Goal: Transaction & Acquisition: Purchase product/service

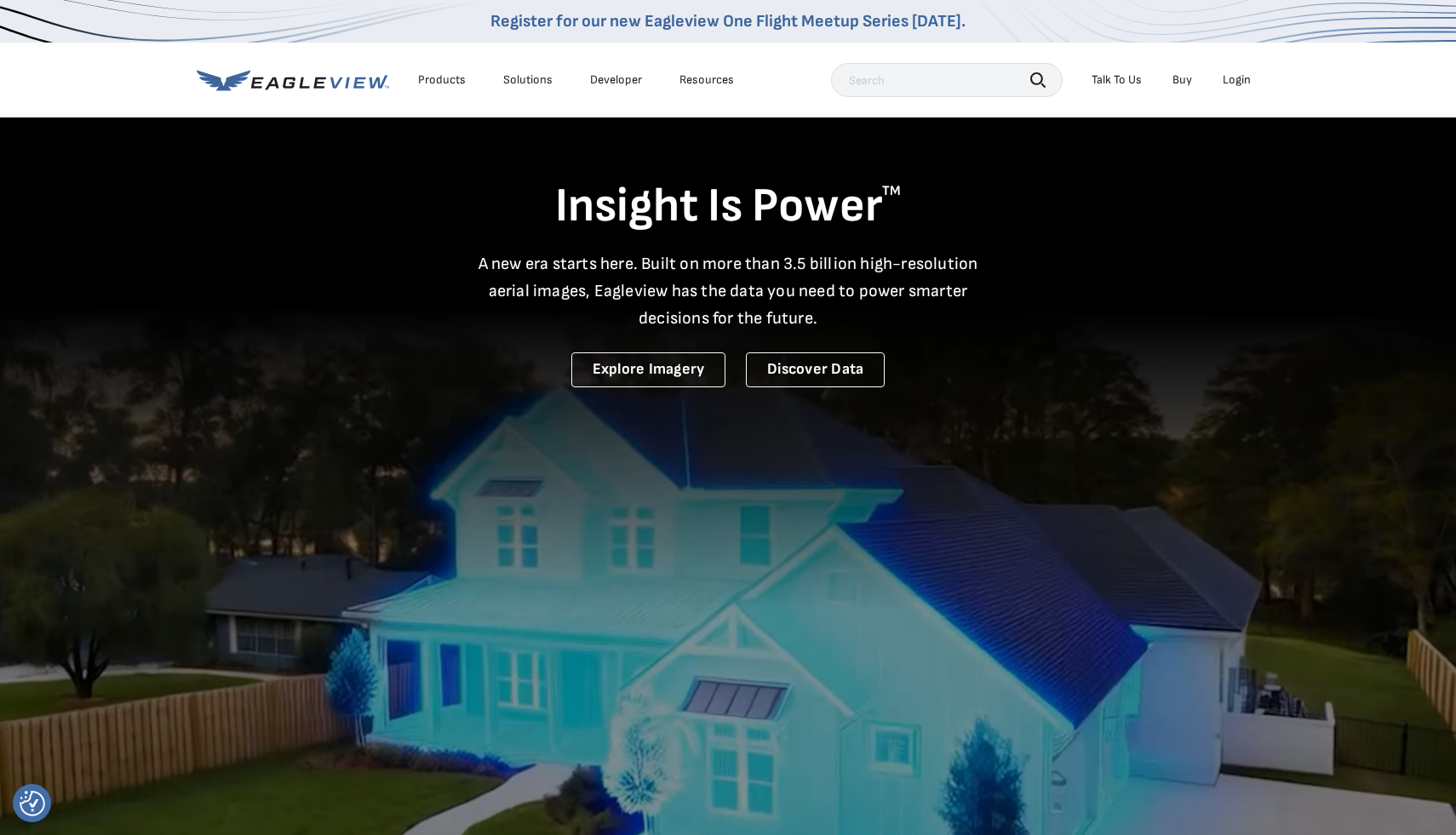
click at [1240, 80] on div "Login" at bounding box center [1237, 80] width 28 height 15
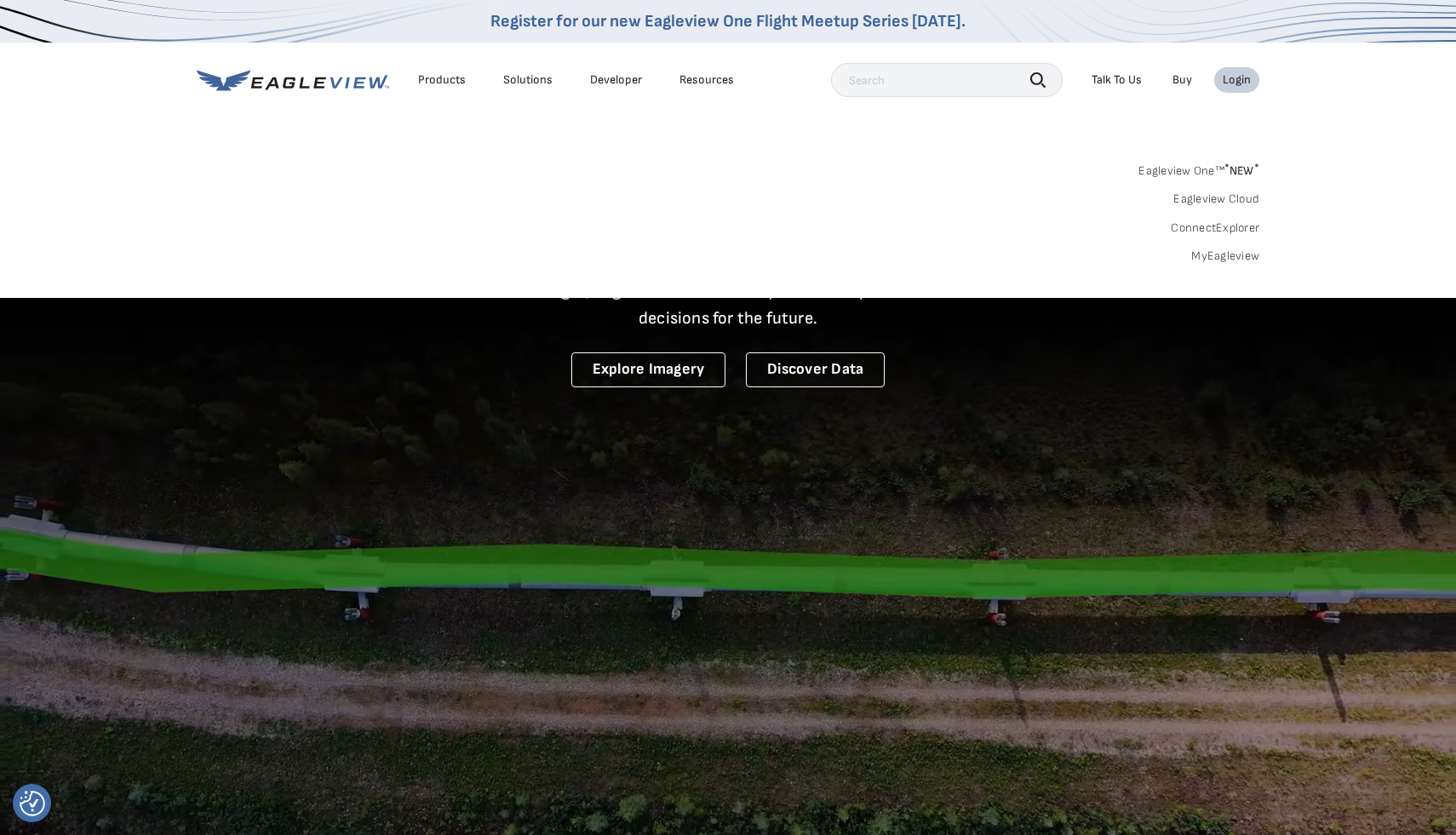
click at [1211, 255] on link "MyEagleview" at bounding box center [1225, 256] width 68 height 15
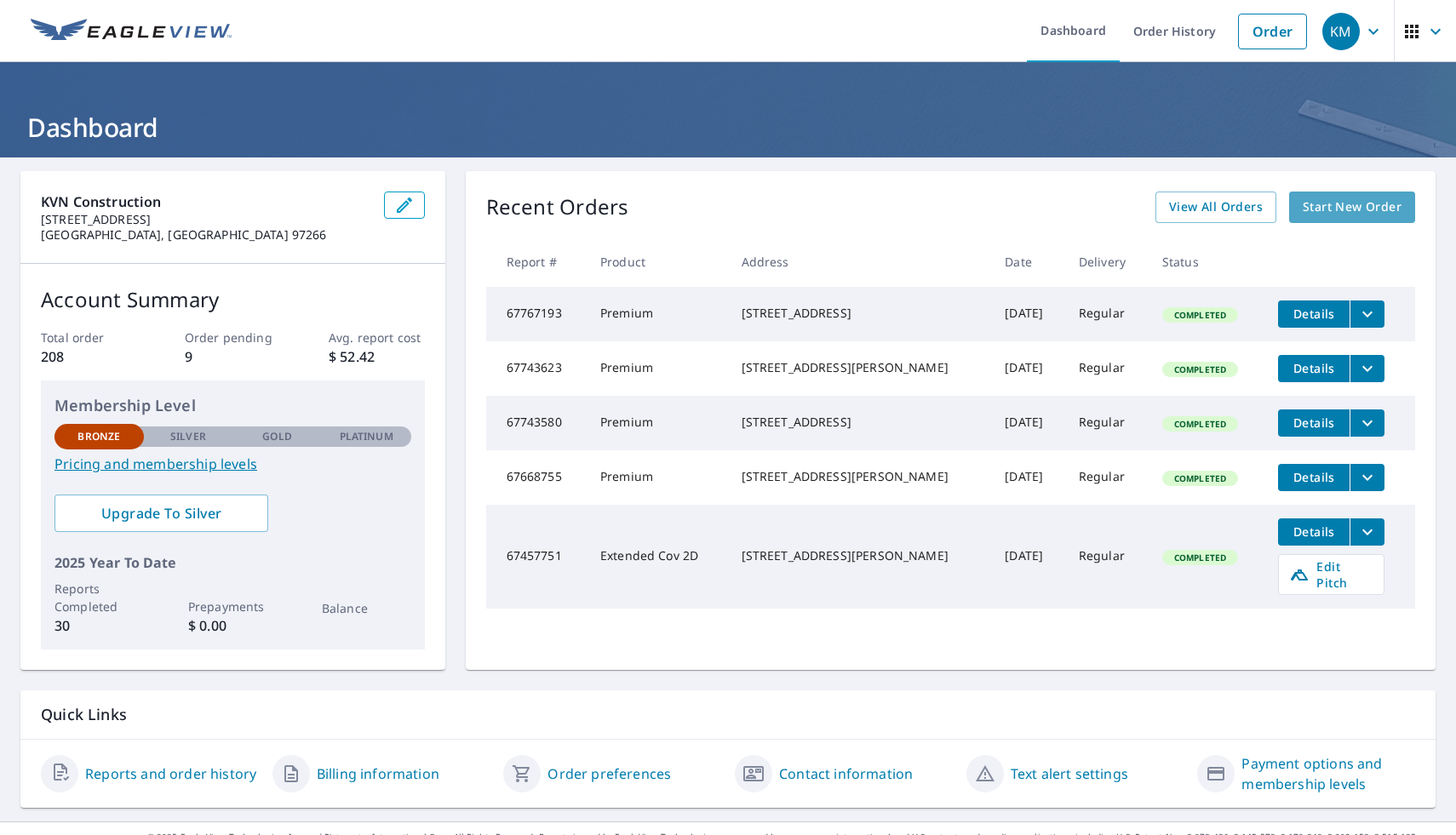
click at [1353, 212] on span "Start New Order" at bounding box center [1353, 207] width 99 height 21
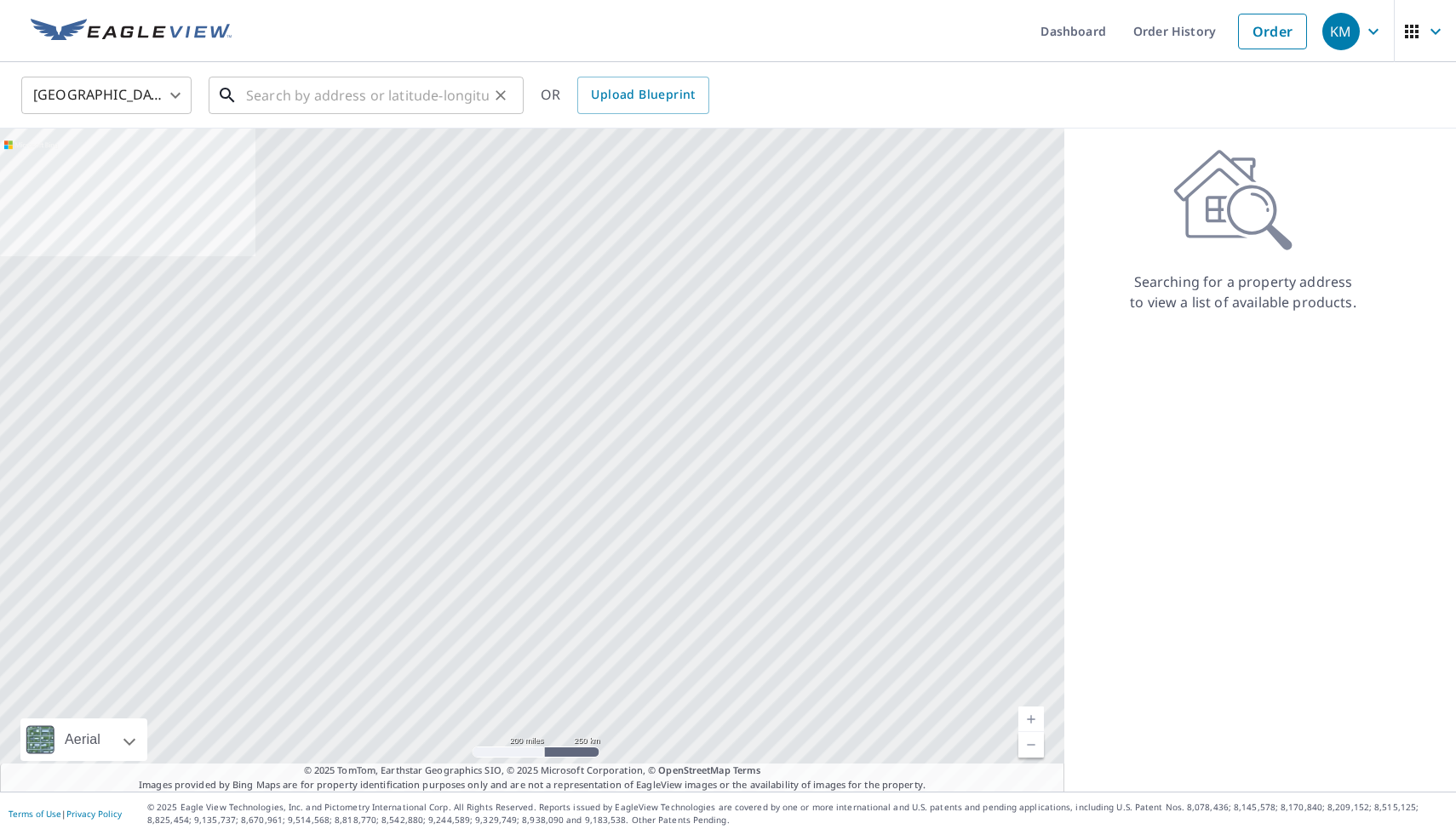
click at [322, 102] on input "text" at bounding box center [367, 96] width 243 height 48
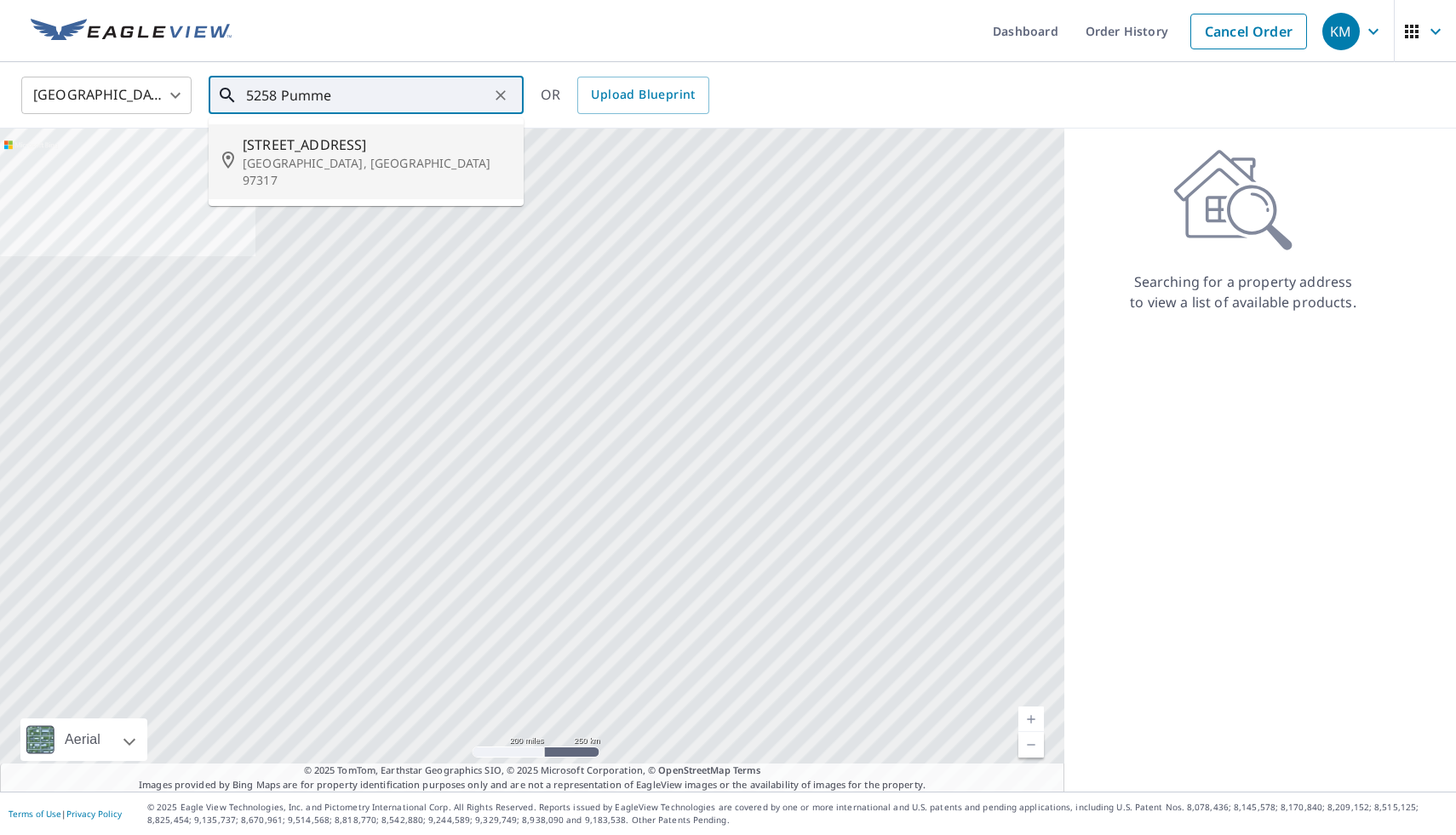
click at [342, 152] on span "[STREET_ADDRESS]" at bounding box center [376, 145] width 267 height 20
type input "[STREET_ADDRESS]"
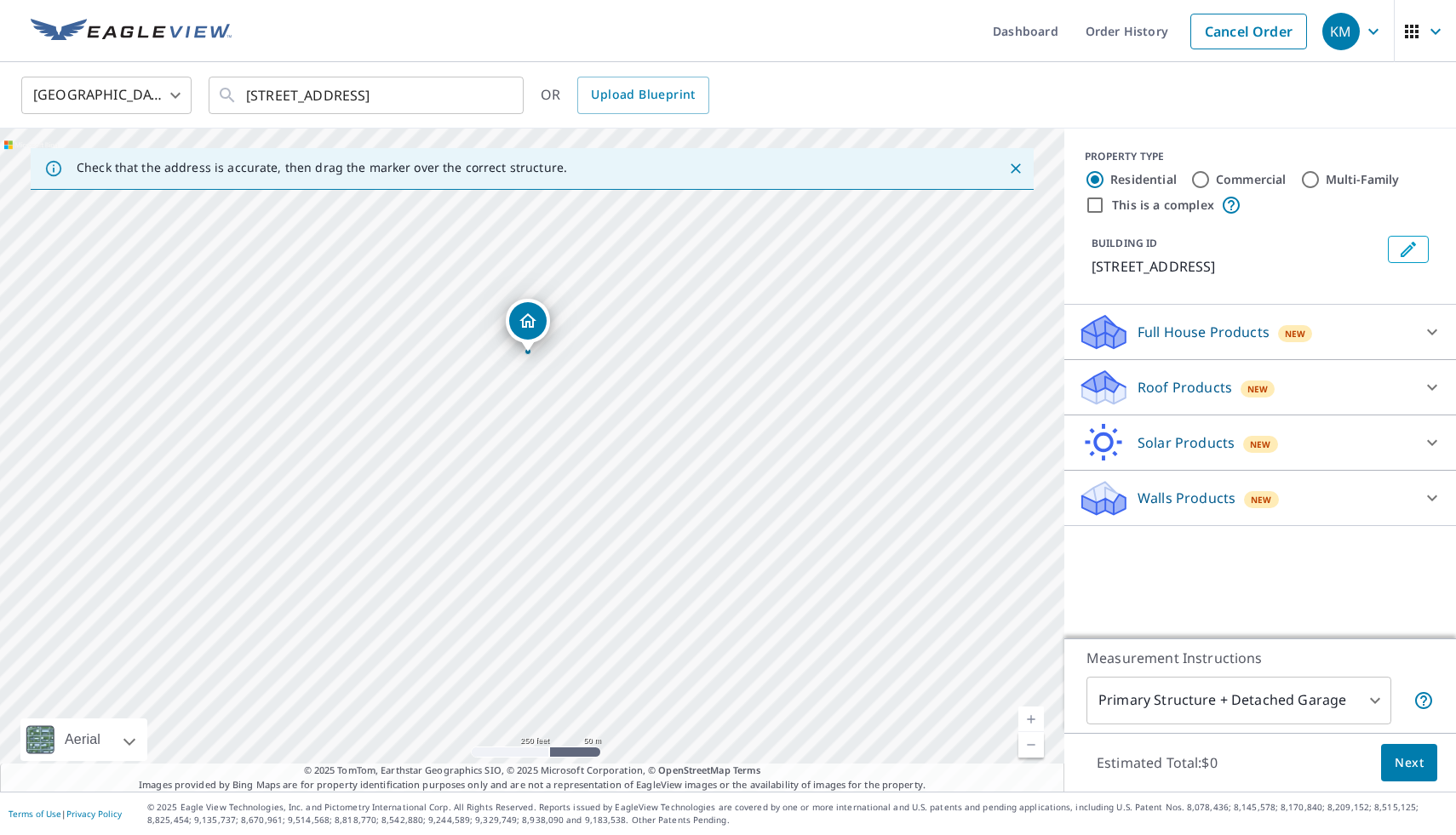
drag, startPoint x: 565, startPoint y: 473, endPoint x: 560, endPoint y: 367, distance: 106.1
click at [560, 367] on div "[STREET_ADDRESS]" at bounding box center [532, 460] width 1065 height 663
click at [1014, 166] on icon "Close" at bounding box center [1016, 168] width 17 height 17
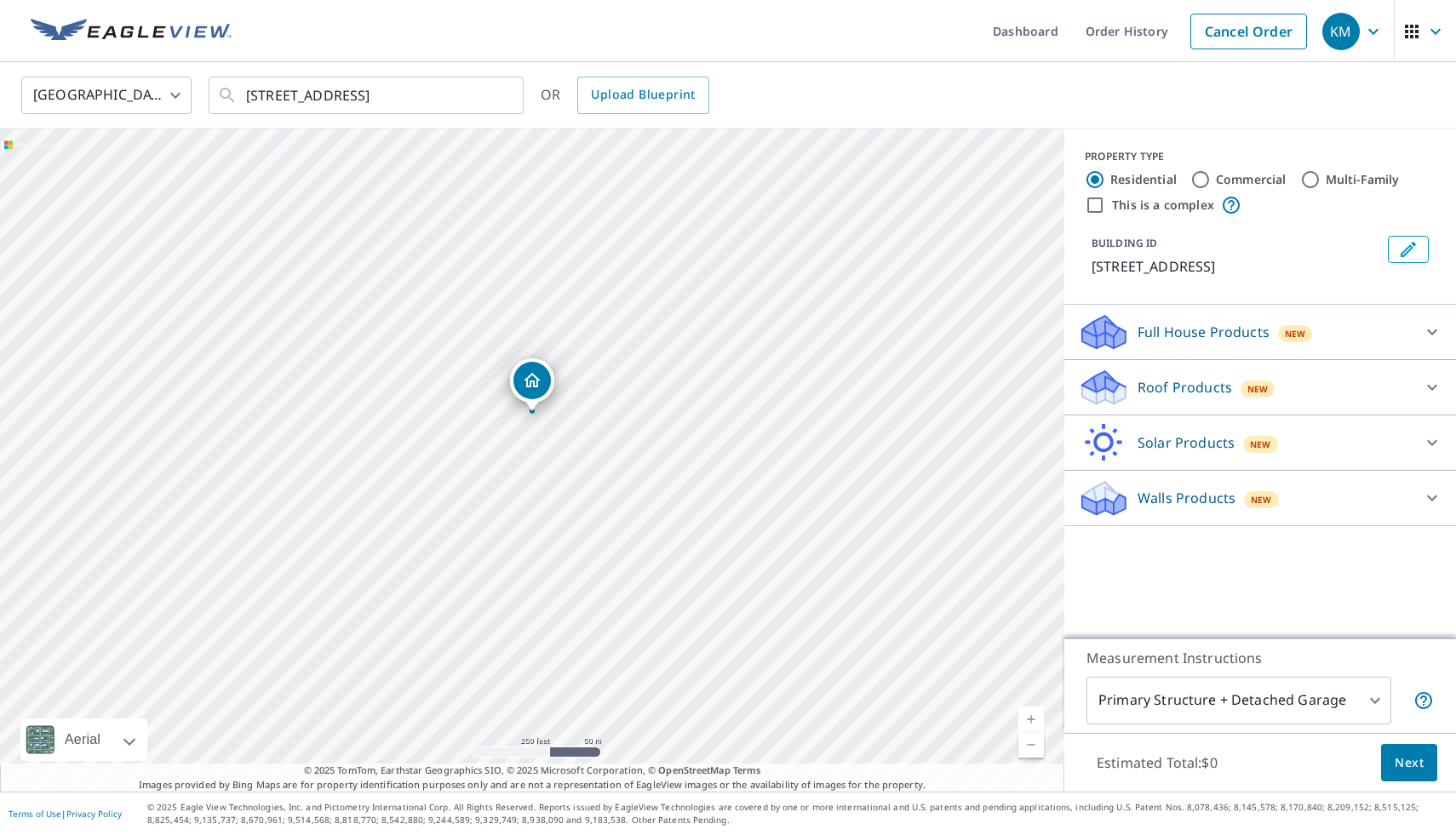
drag, startPoint x: 622, startPoint y: 353, endPoint x: 622, endPoint y: 307, distance: 46.0
click at [622, 307] on div "[STREET_ADDRESS]" at bounding box center [532, 460] width 1065 height 663
click at [1426, 398] on icon at bounding box center [1432, 388] width 20 height 20
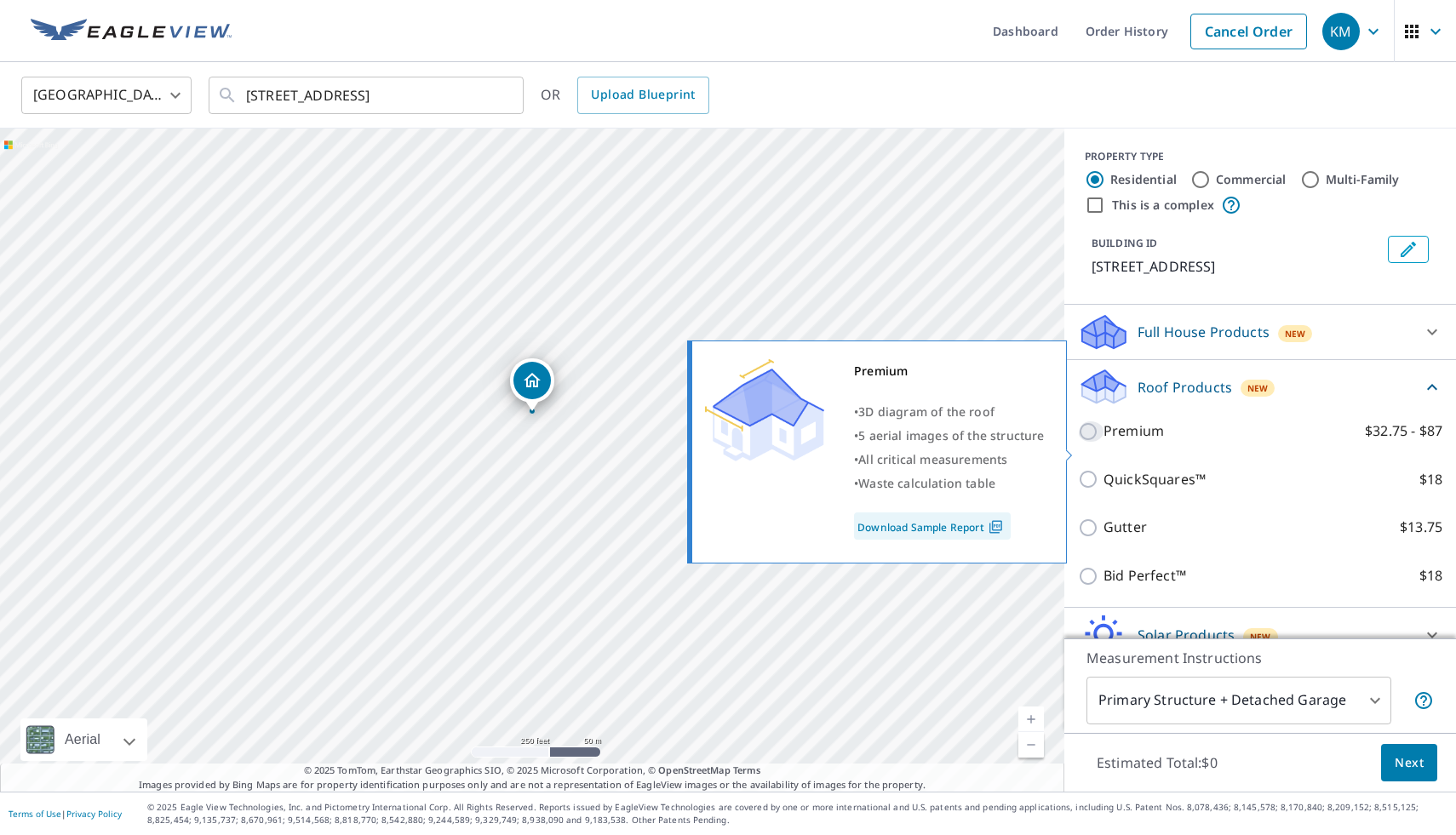
click at [1097, 442] on input "Premium $32.75 - $87" at bounding box center [1091, 432] width 26 height 20
checkbox input "true"
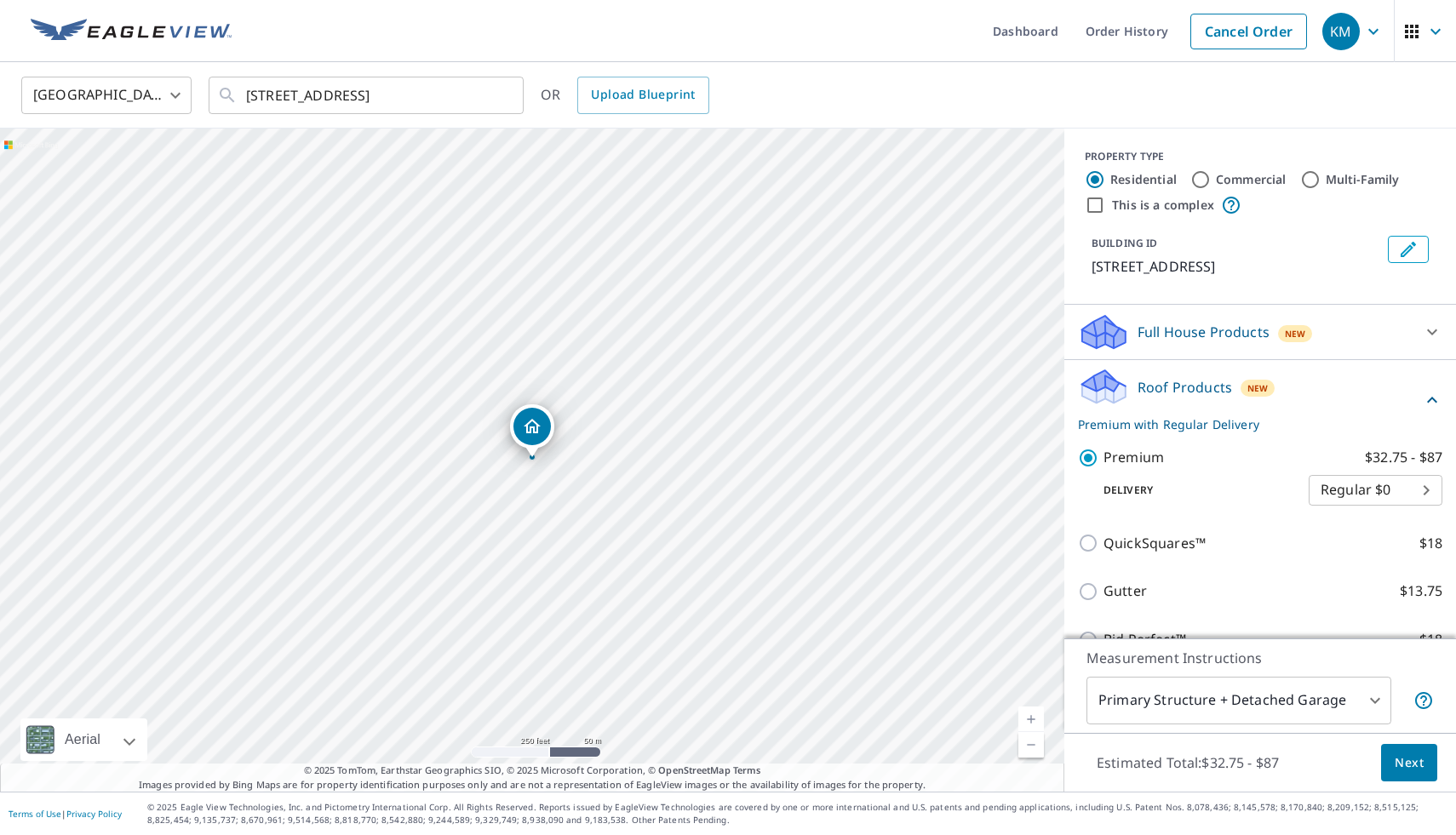
click at [1035, 726] on link "Current Level 17, Zoom In" at bounding box center [1032, 720] width 26 height 26
drag, startPoint x: 535, startPoint y: 432, endPoint x: 528, endPoint y: 458, distance: 26.9
click at [1410, 763] on span "Next" at bounding box center [1409, 763] width 29 height 21
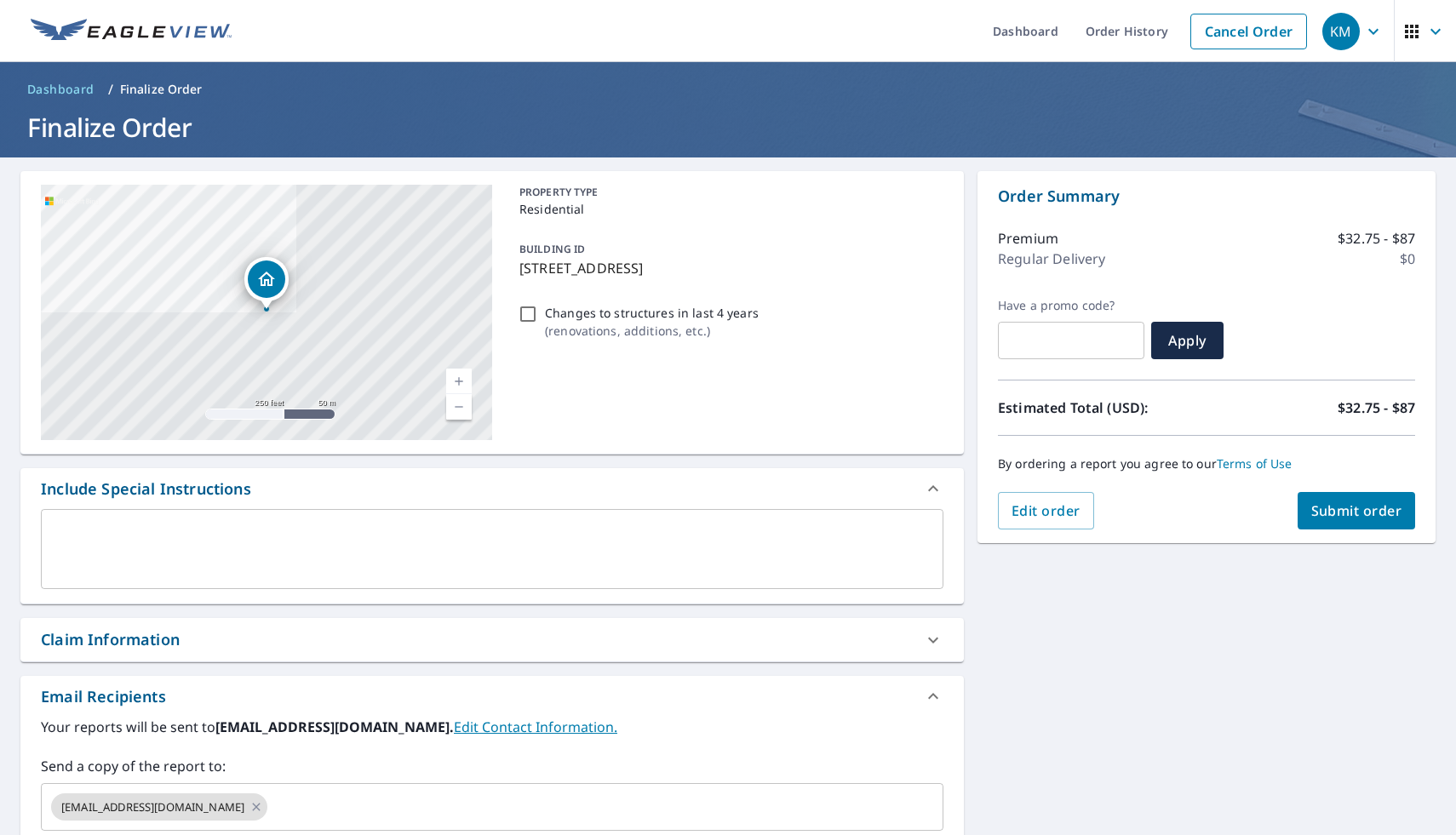
click at [283, 528] on div "x ​" at bounding box center [492, 549] width 903 height 80
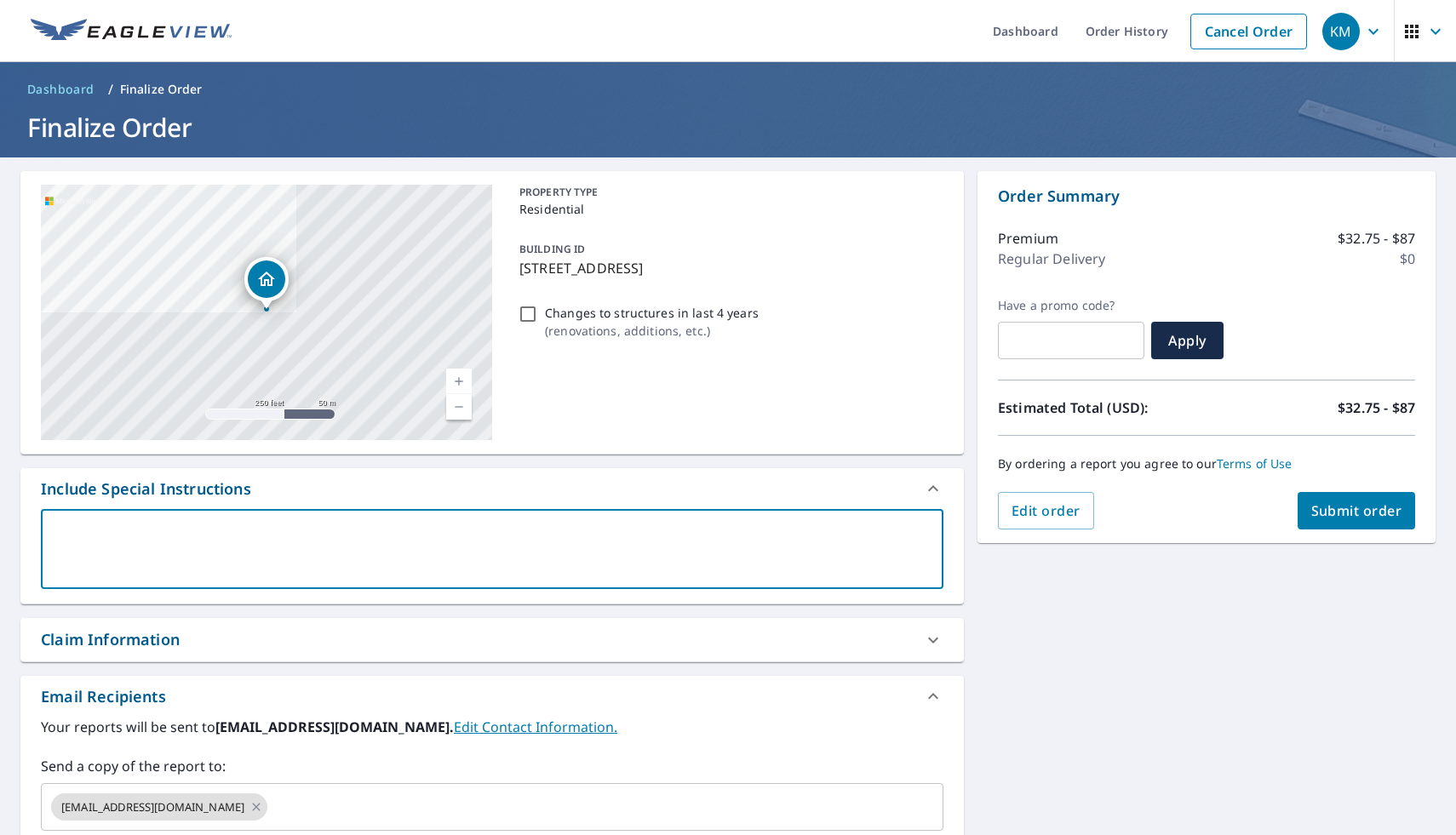
type textarea "P"
type textarea "x"
type textarea "Pl"
type textarea "x"
type textarea "Ple"
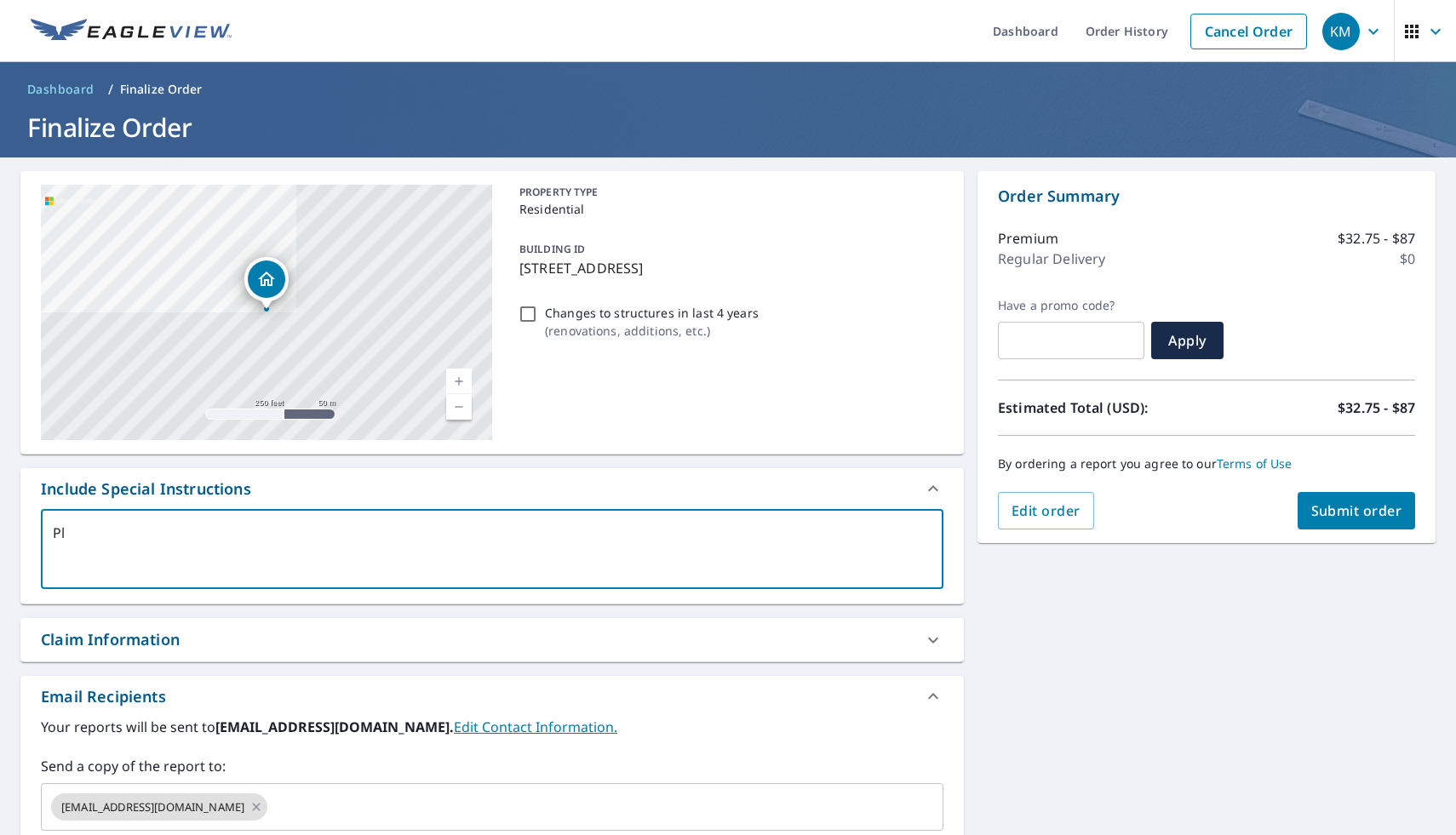
type textarea "x"
type textarea "Plea"
type textarea "x"
type textarea "Pleas"
type textarea "x"
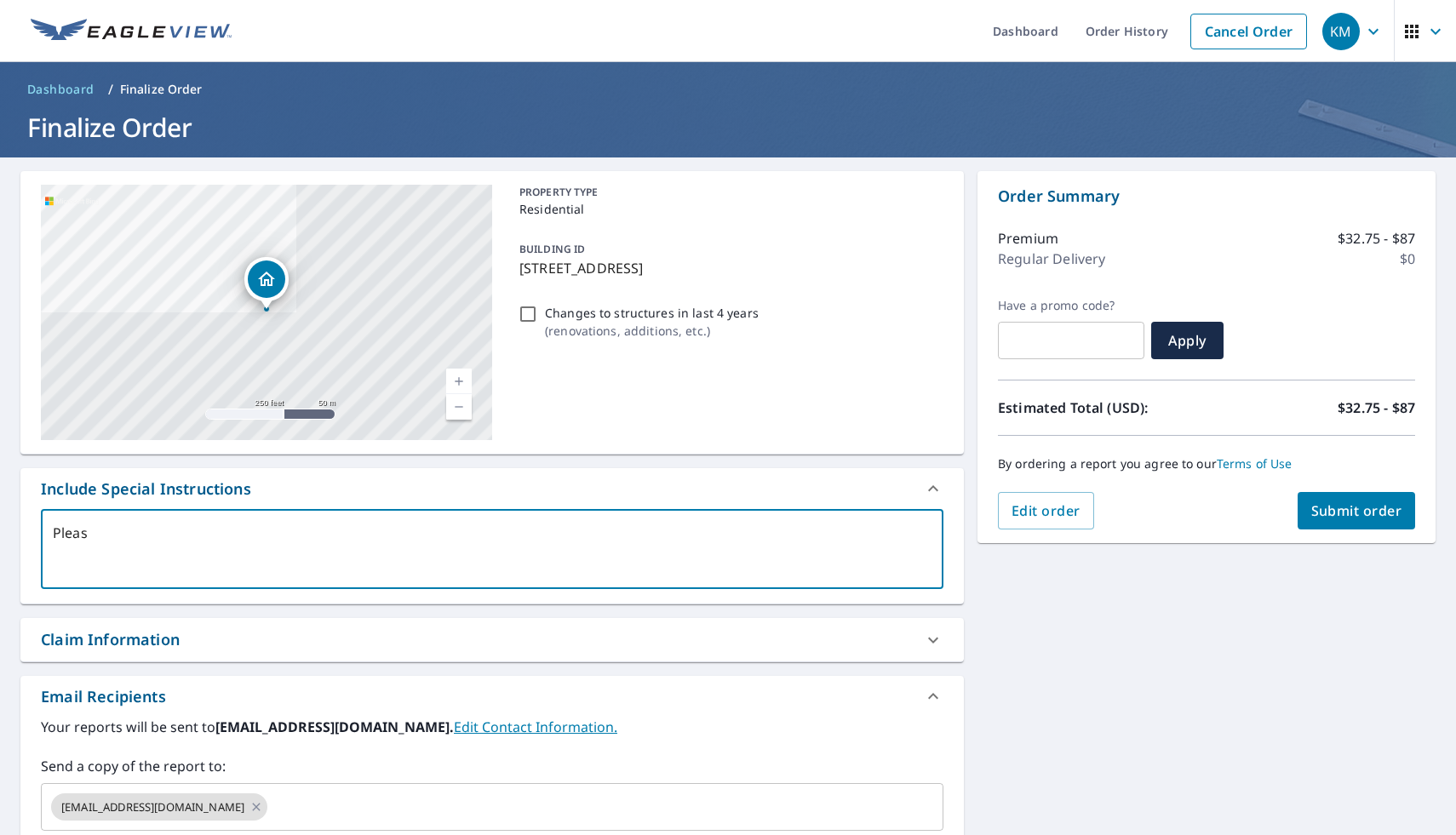
type textarea "Please"
type textarea "x"
type textarea "Please"
type textarea "x"
type textarea "Please e"
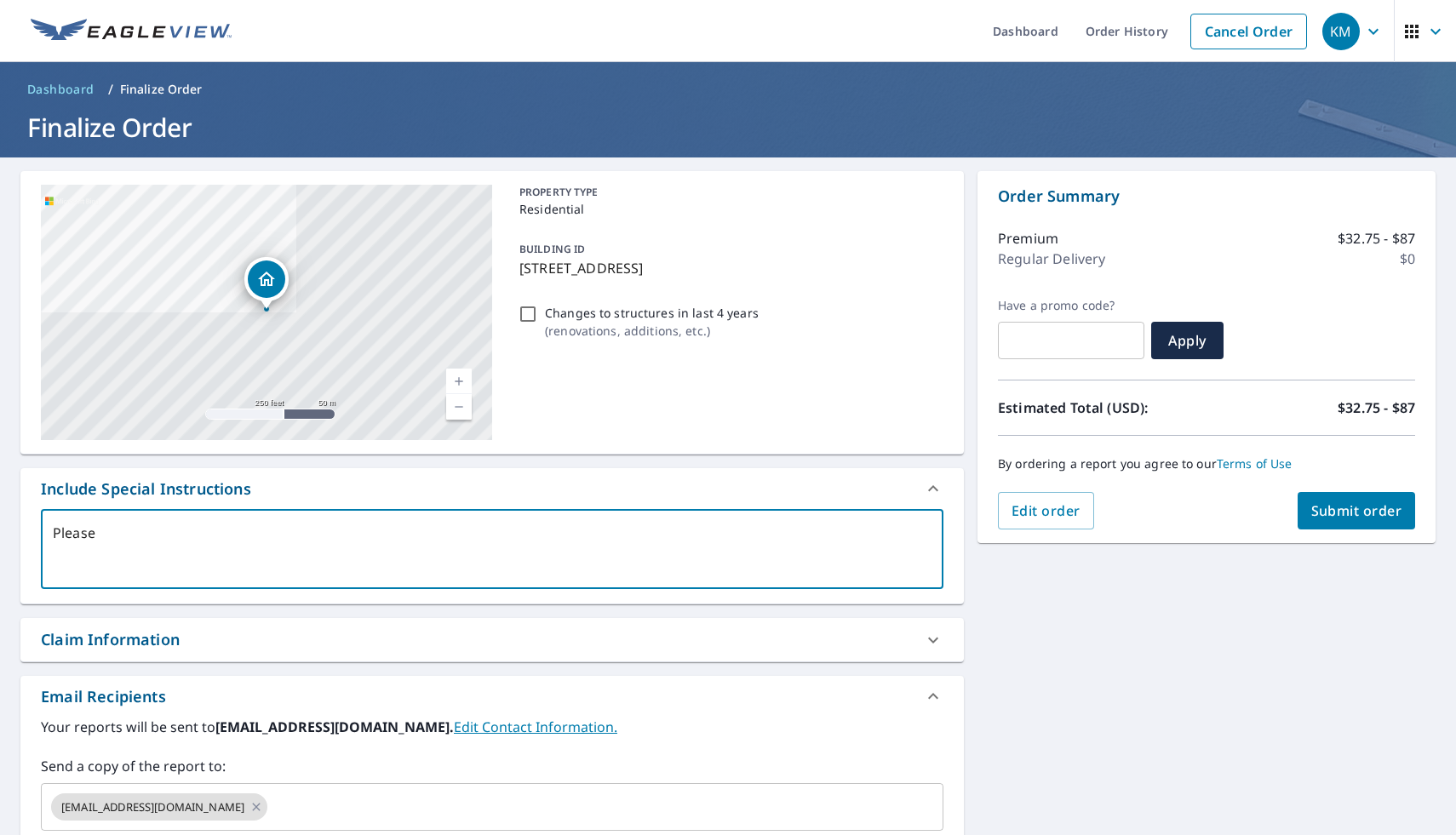
type textarea "x"
type textarea "Please em"
type textarea "x"
type textarea "Please ema"
type textarea "x"
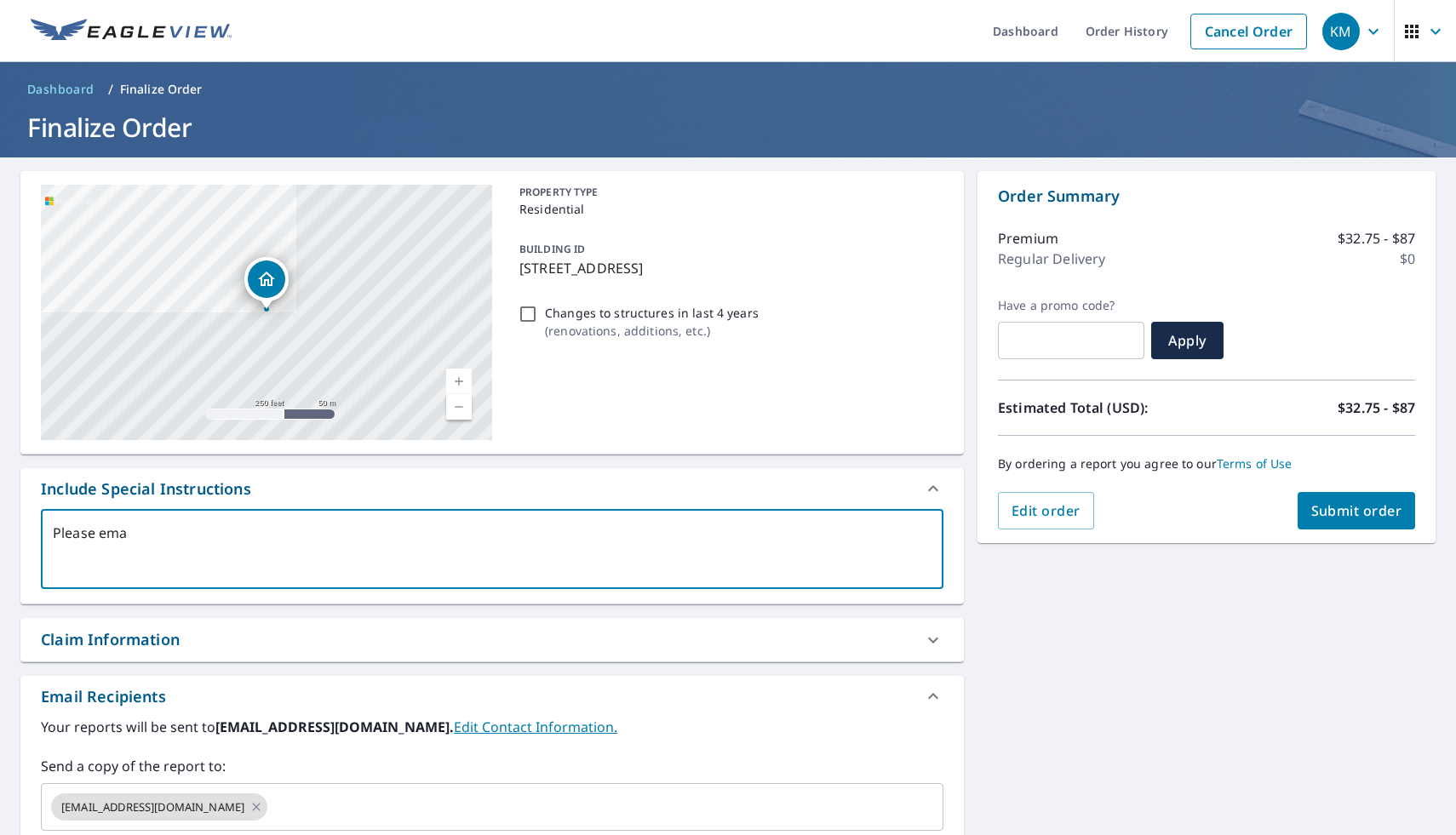
type textarea "Please emai"
type textarea "x"
type textarea "Please email"
type textarea "x"
type textarea "Please email"
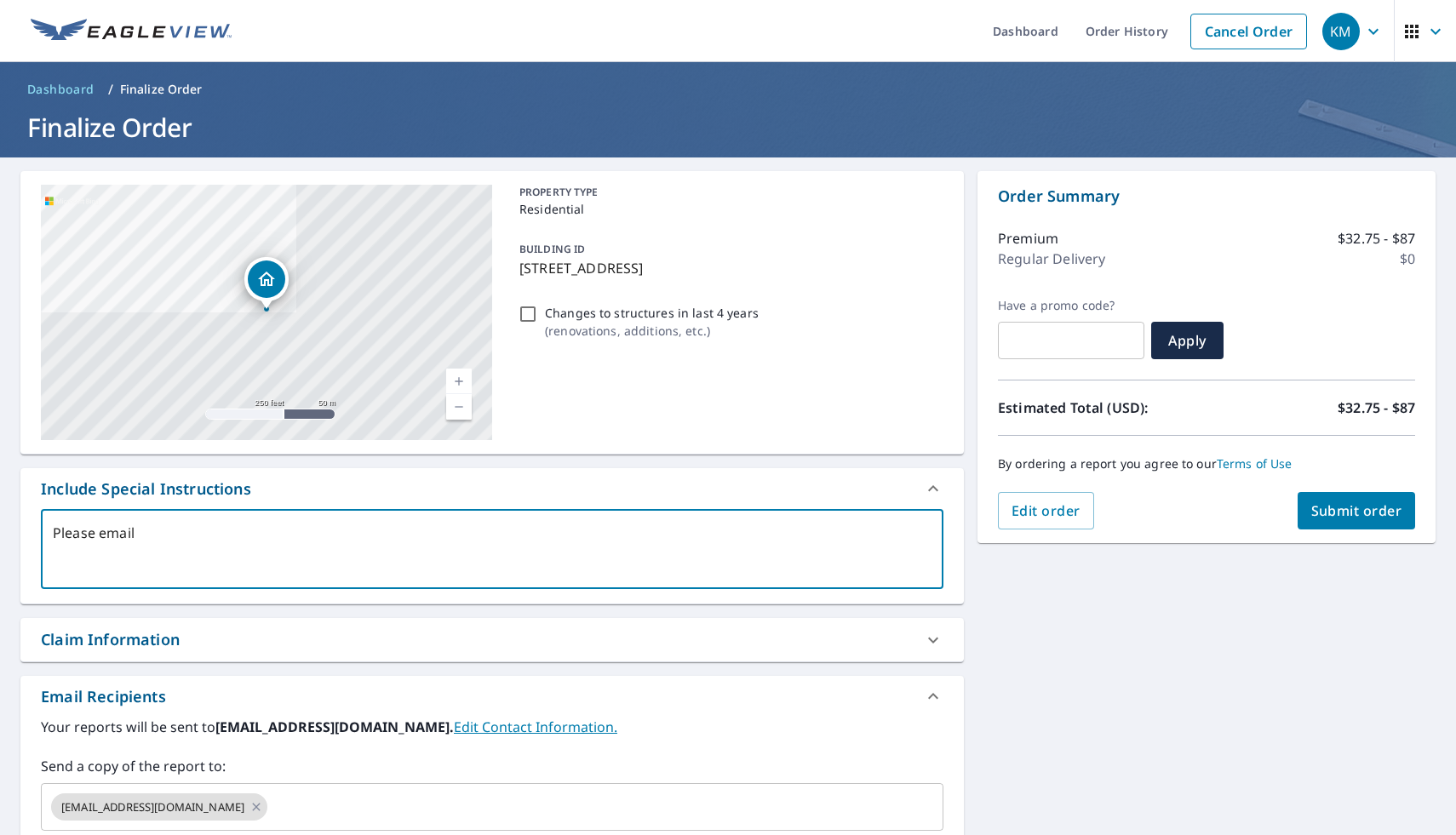
type textarea "x"
type textarea "Please email t"
type textarea "x"
type textarea "Please email to"
type textarea "x"
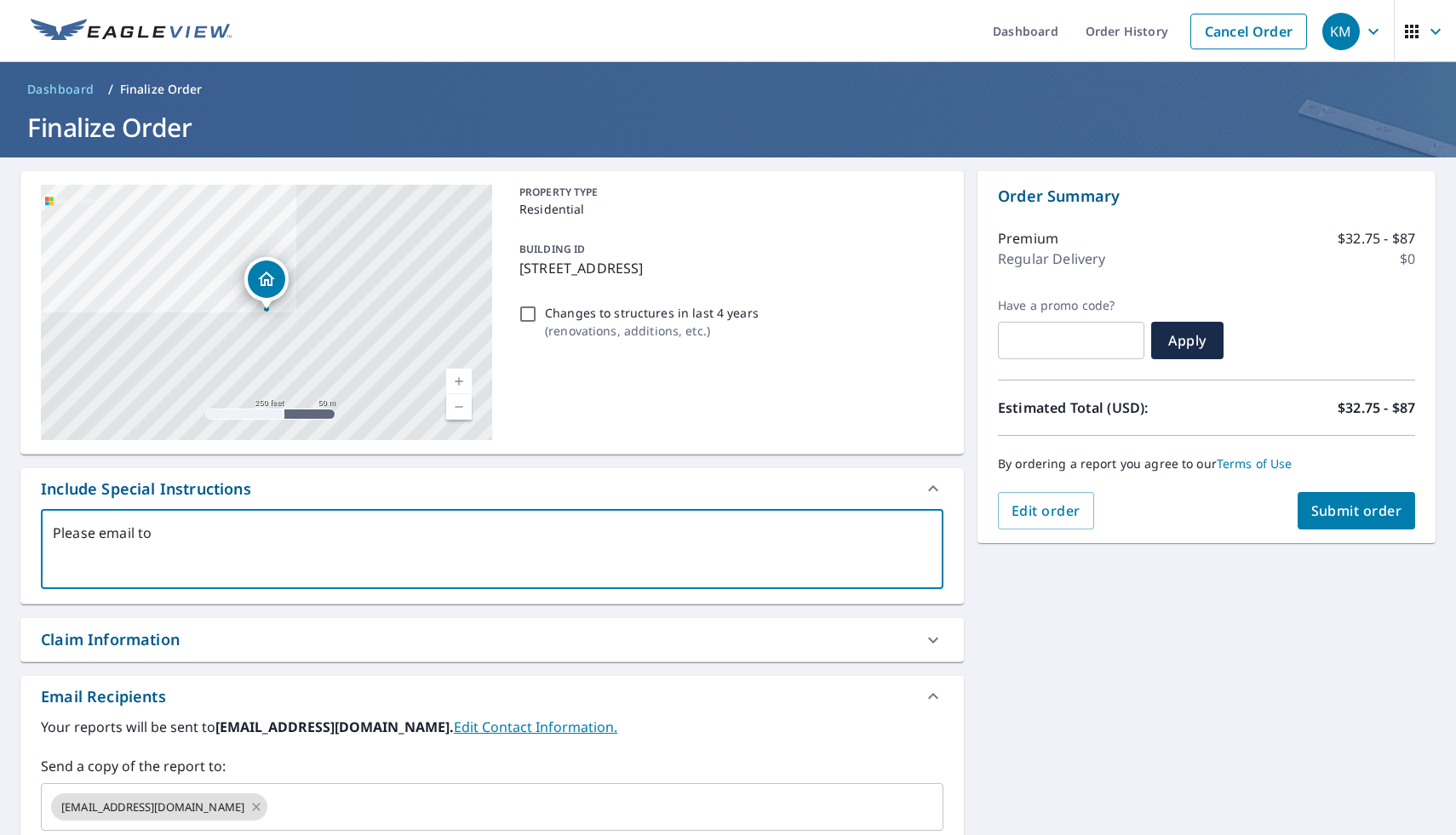
type textarea "Please email to"
type textarea "x"
type textarea "Please email to S"
type textarea "x"
type textarea "Please email to Sh"
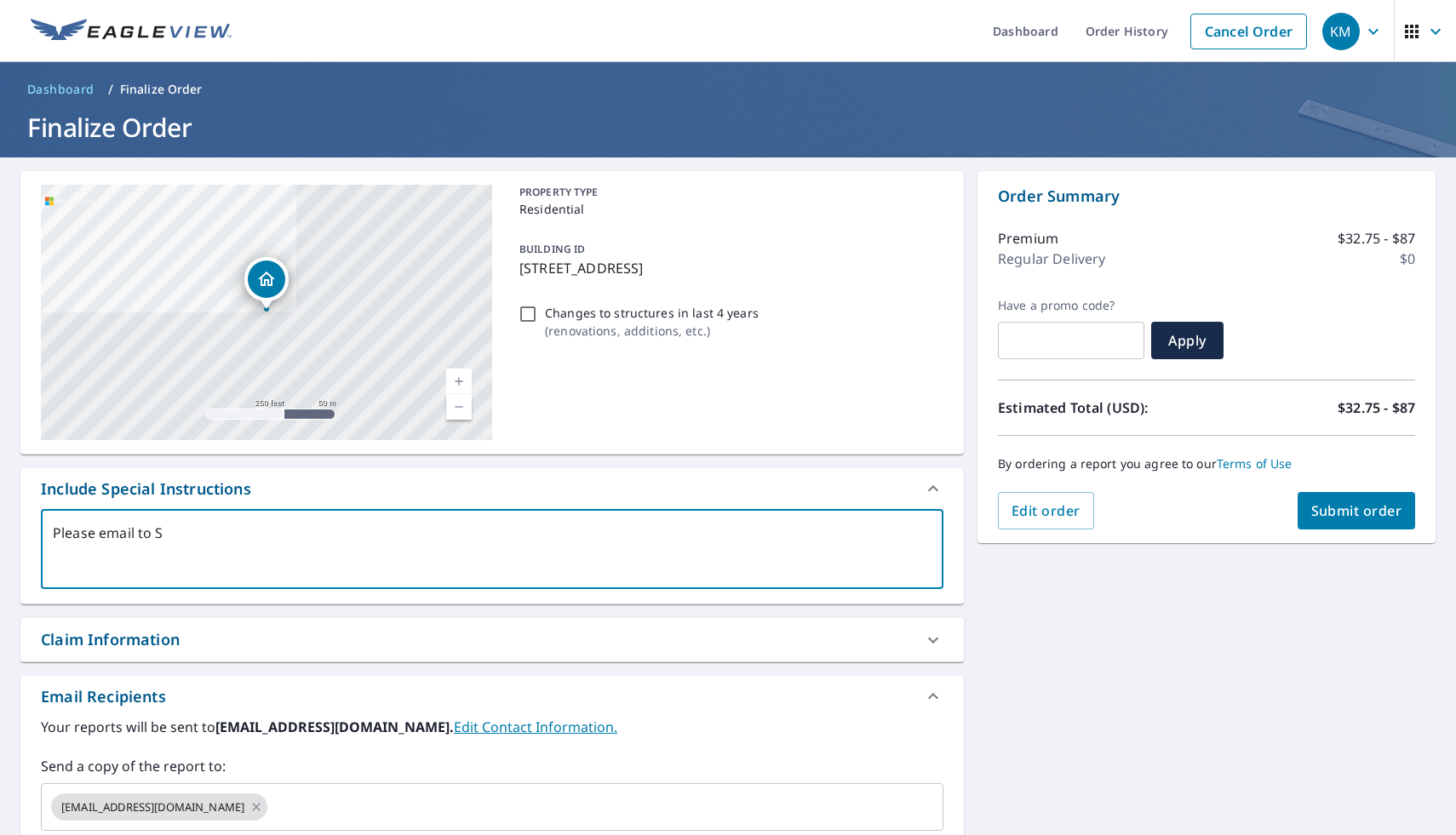
type textarea "x"
type textarea "Please email to Sha"
type textarea "x"
type textarea "Please email to [PERSON_NAME]"
type textarea "x"
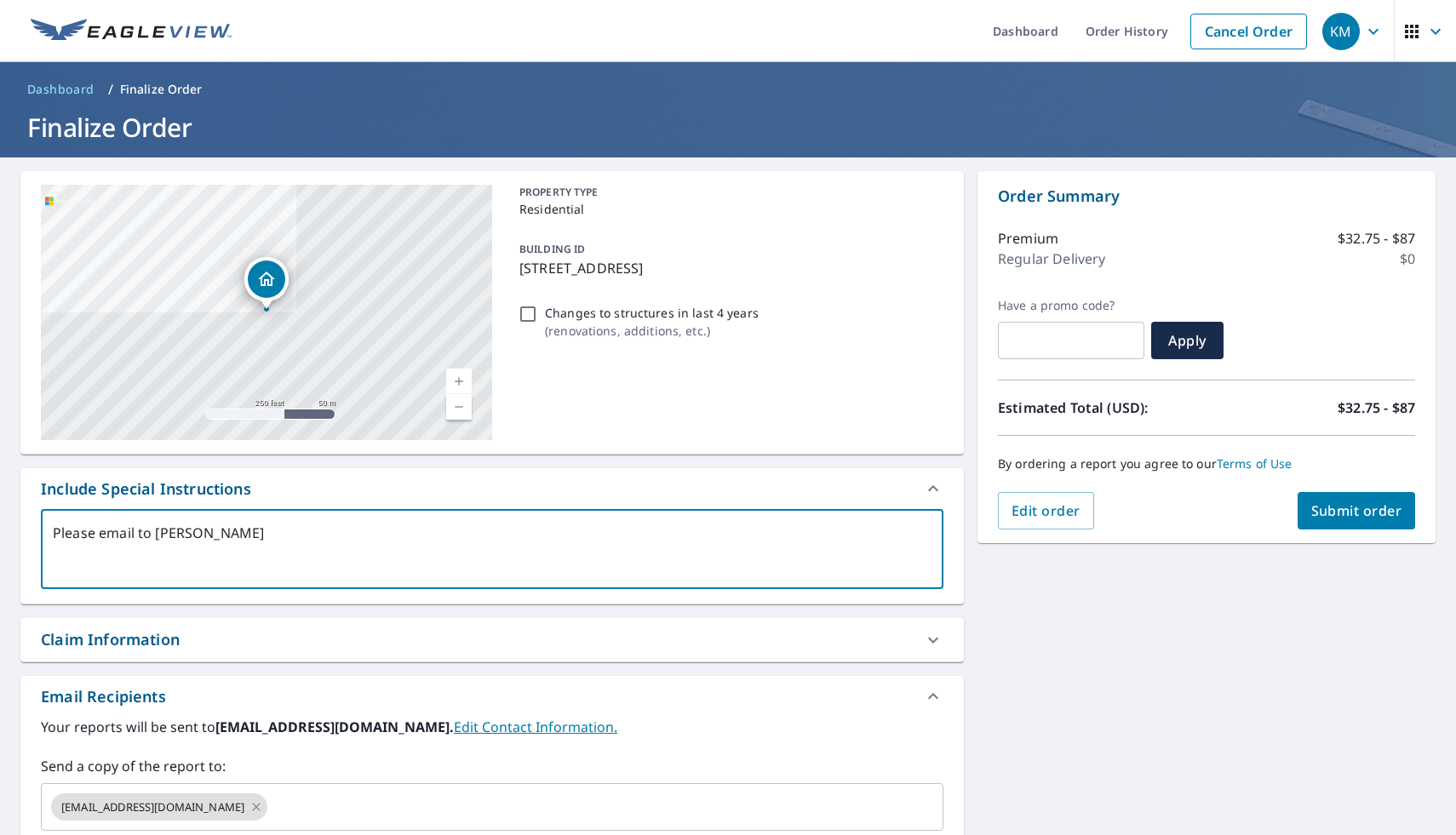
type textarea "Please email to Shant"
type textarea "x"
type textarea "Please email to [PERSON_NAME]"
type textarea "x"
type textarea "Please email to ShanteB"
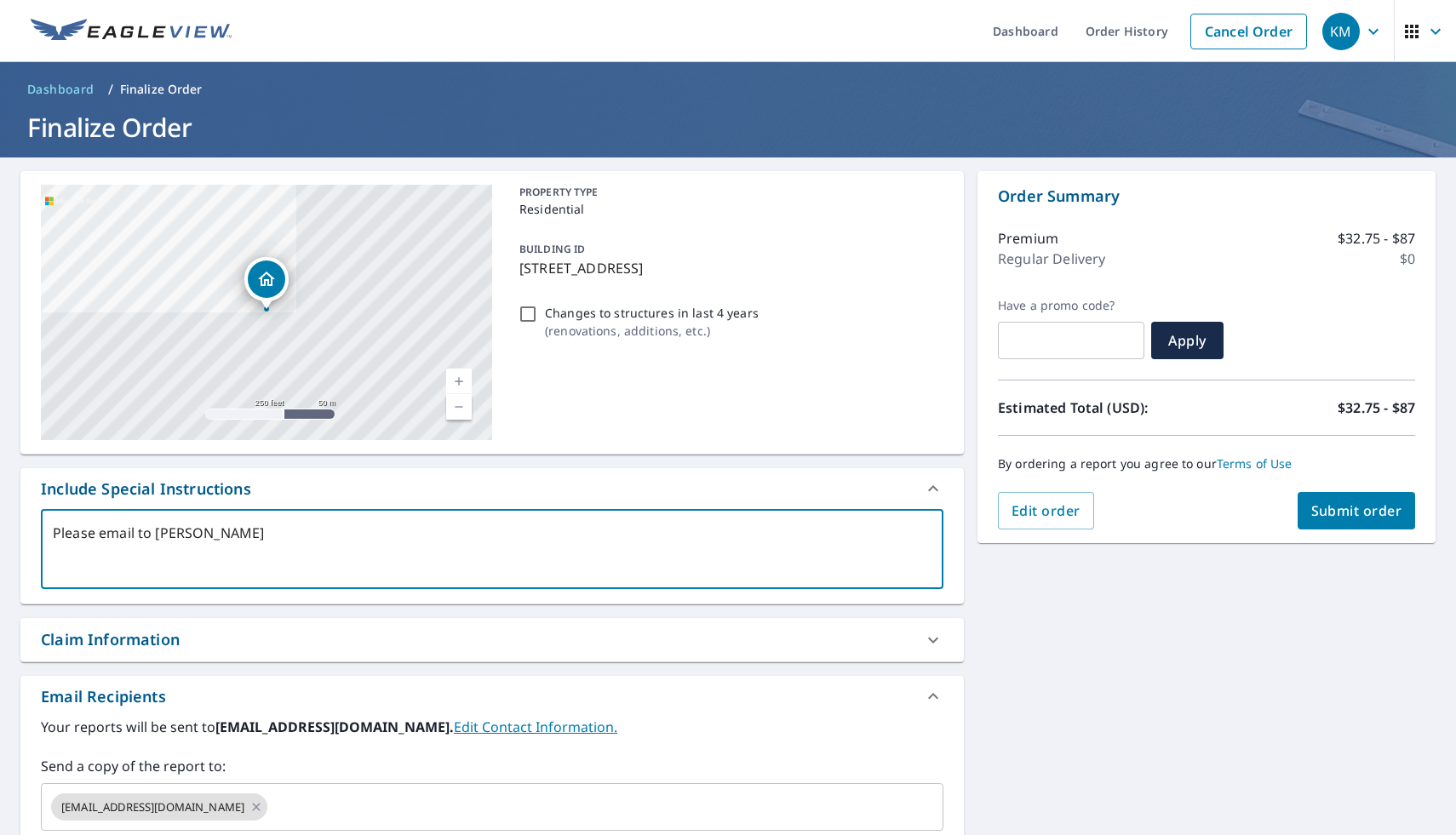
type textarea "x"
type textarea "Please email to ShanteB@"
type textarea "x"
type textarea "Please email to ShanteB@K"
type textarea "x"
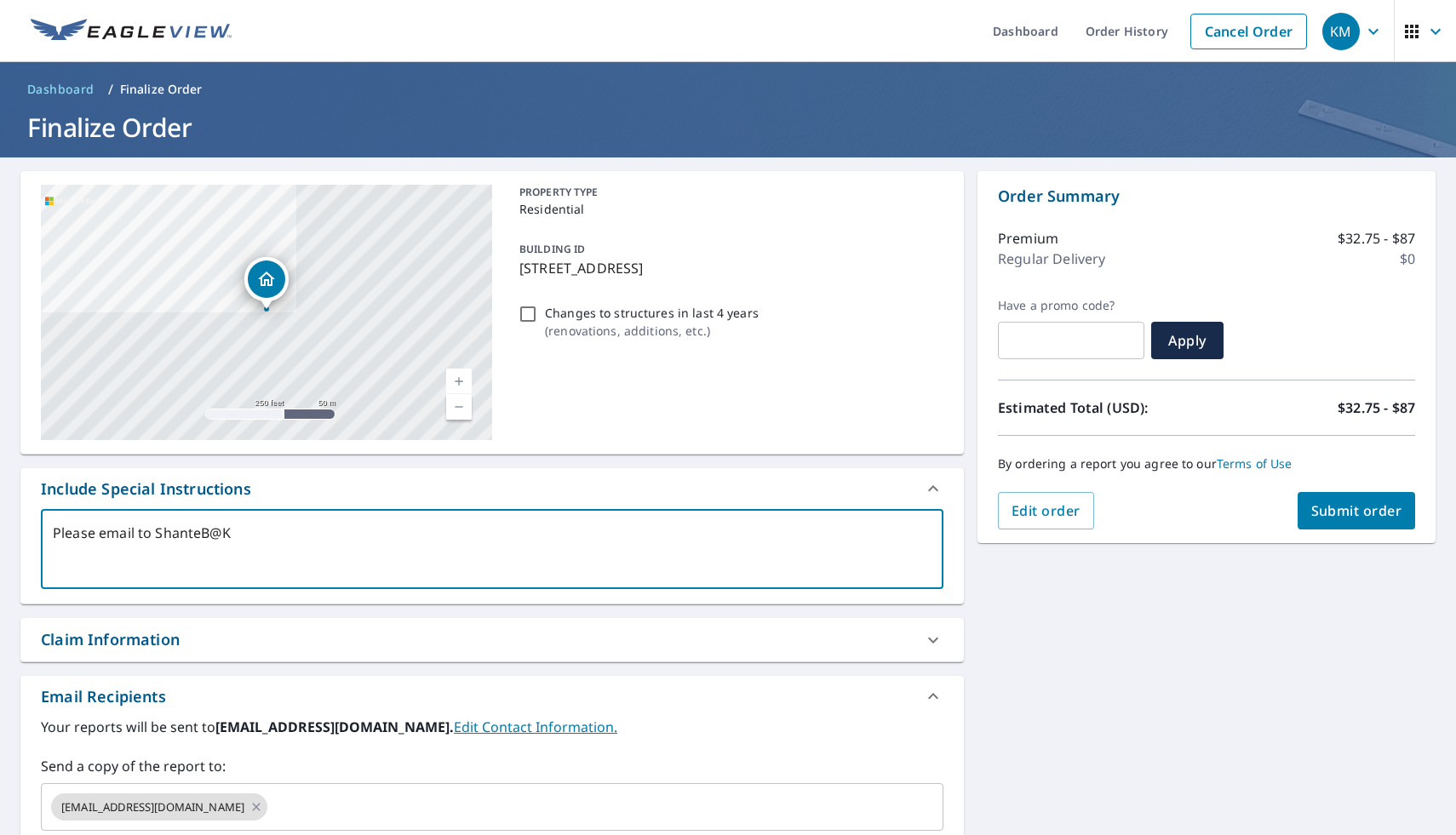
type textarea "Please email to ShanteB@KV"
type textarea "x"
type textarea "Please email to ShanteB@KVN"
type textarea "x"
type textarea "Please email to ShanteB@KVNC"
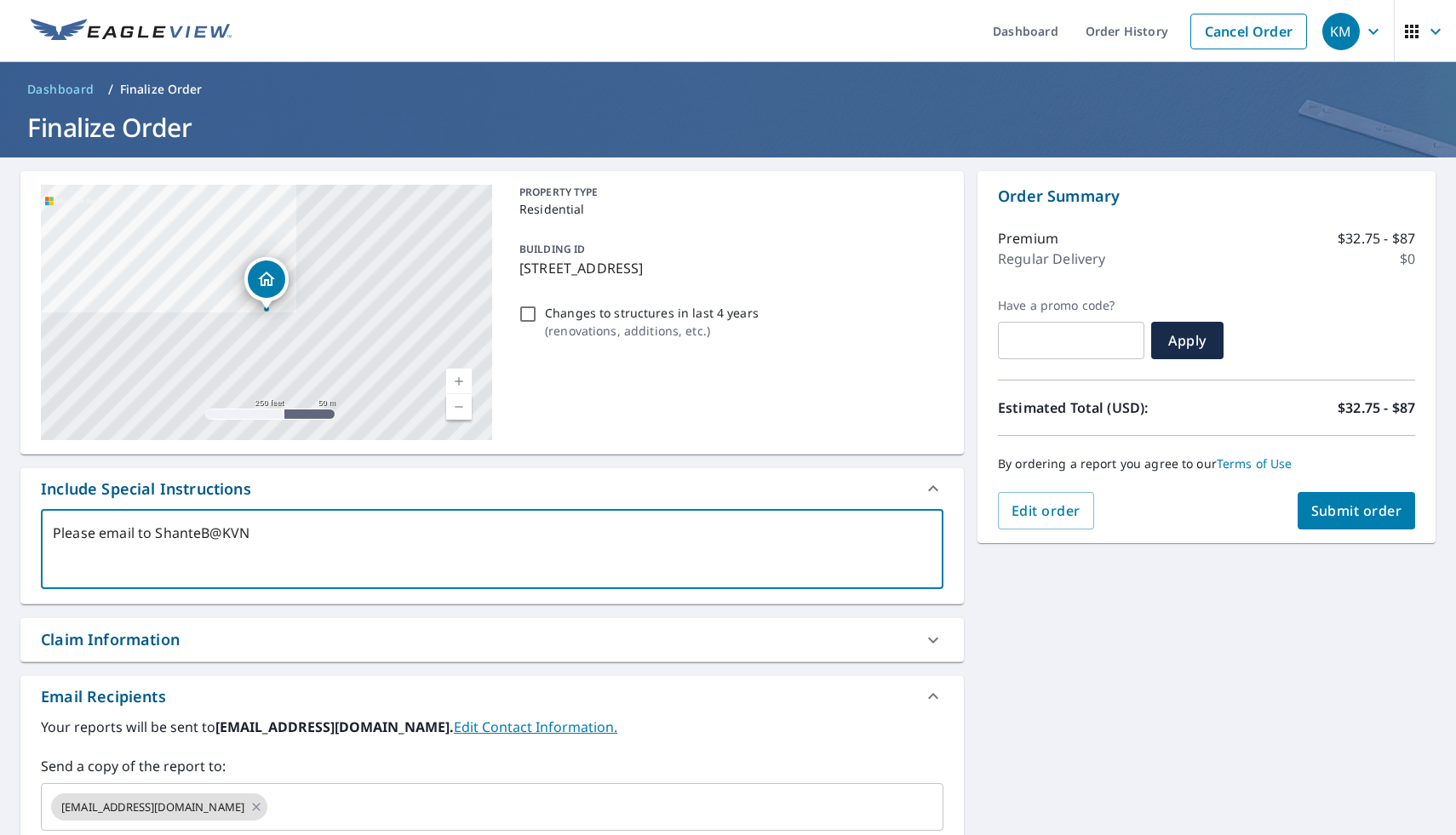
type textarea "x"
type textarea "Please email to ShanteB@KVNCo"
type textarea "x"
type textarea "Please email to ShanteB@KVNCon"
type textarea "x"
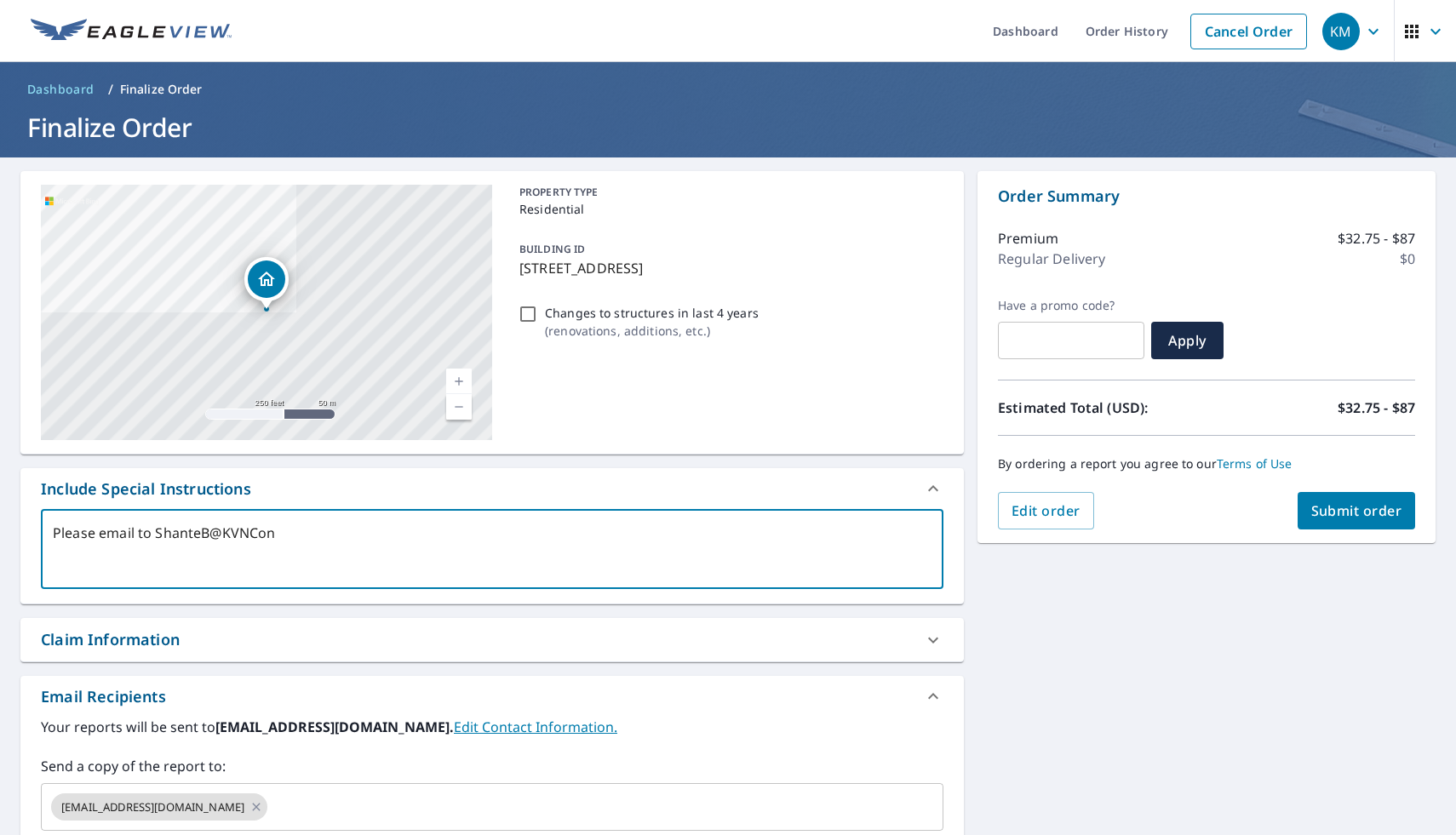
type textarea "Please email to ShanteB@KVNCo"
type textarea "x"
type textarea "Please email to ShanteB@KVNCon"
type textarea "x"
type textarea "Please email to ShanteB@KVNCons"
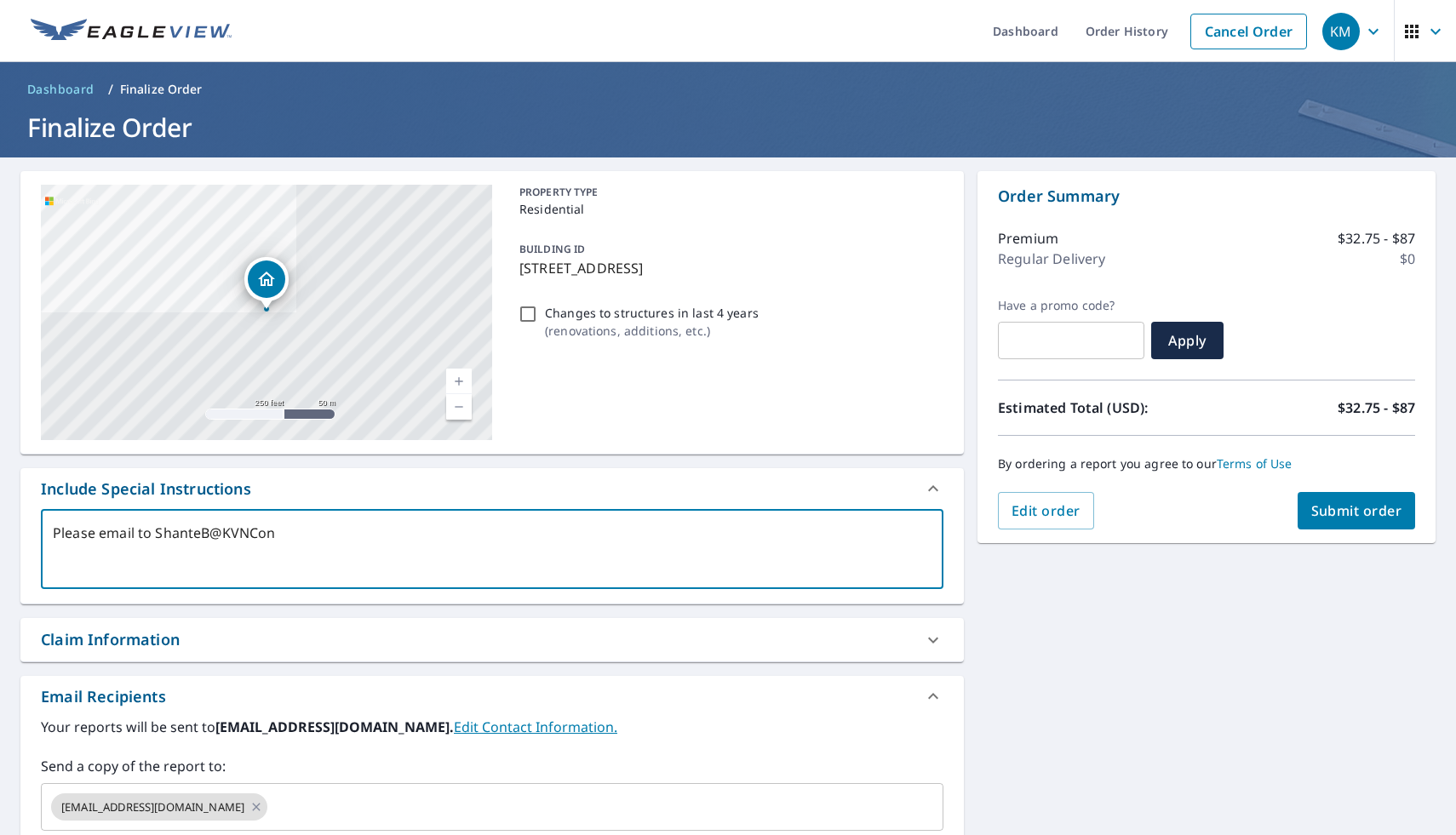
type textarea "x"
type textarea "Please email to ShanteB@KVNConst"
type textarea "x"
type textarea "Please email to ShanteB@KVNConstr"
type textarea "x"
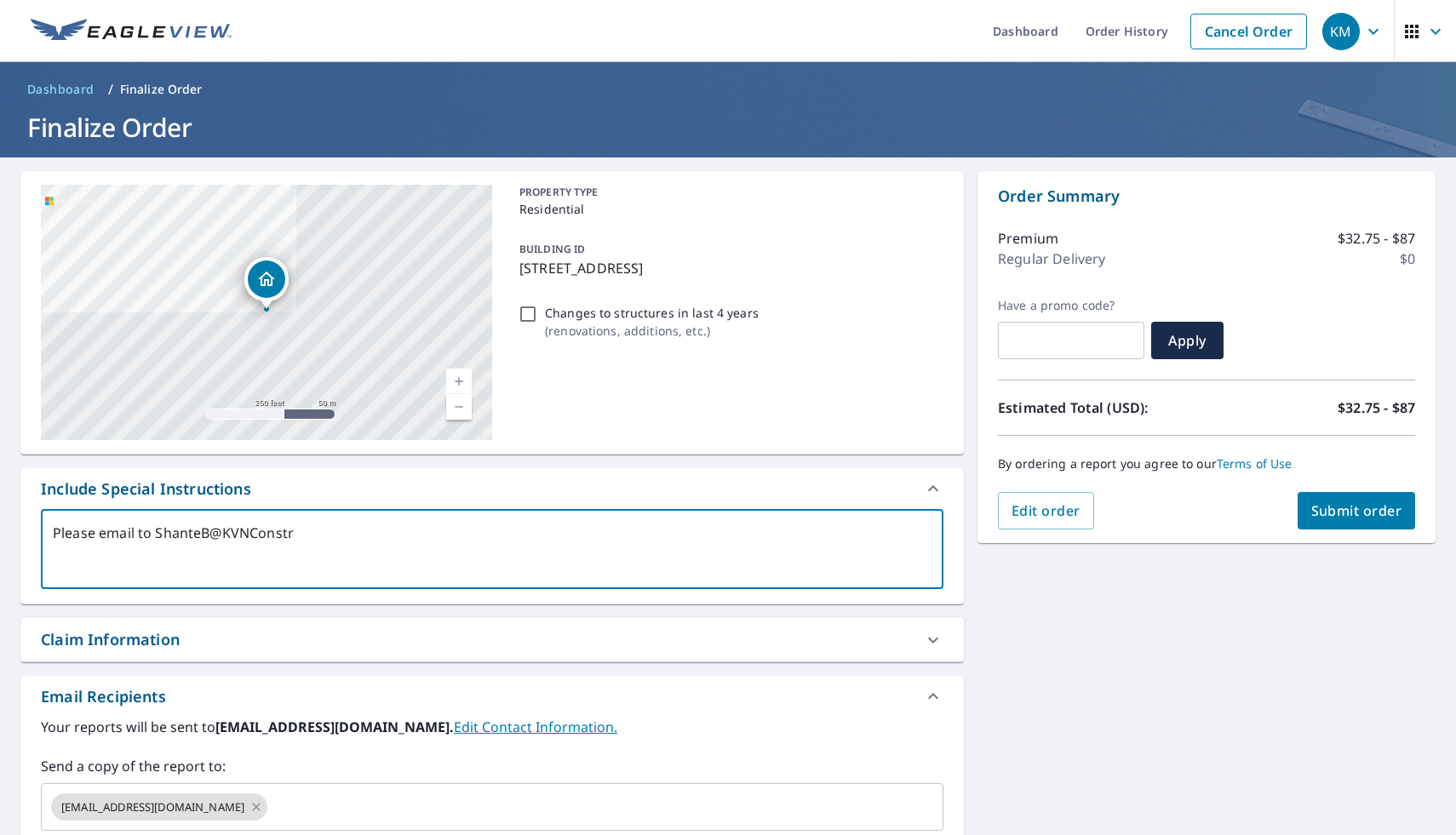
type textarea "Please email to ShanteB@KVNConstru"
type textarea "x"
type textarea "Please email to ShanteB@KVNConstruc"
type textarea "x"
type textarea "Please email to ShanteB@KVNConstruct"
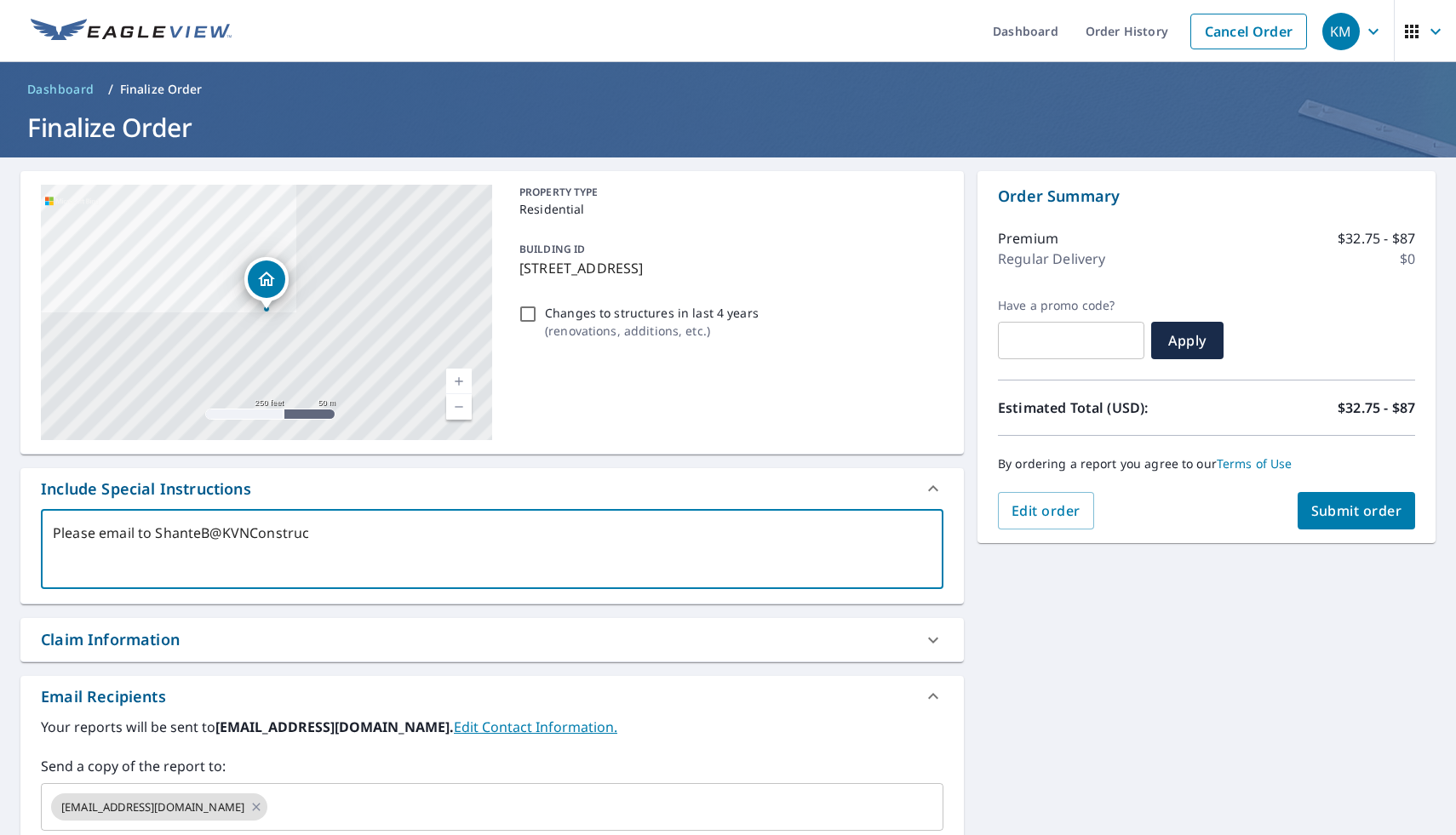
type textarea "x"
type textarea "Please email to ShanteB@KVNConstructi"
type textarea "x"
type textarea "Please email to ShanteB@KVNConstructio"
type textarea "x"
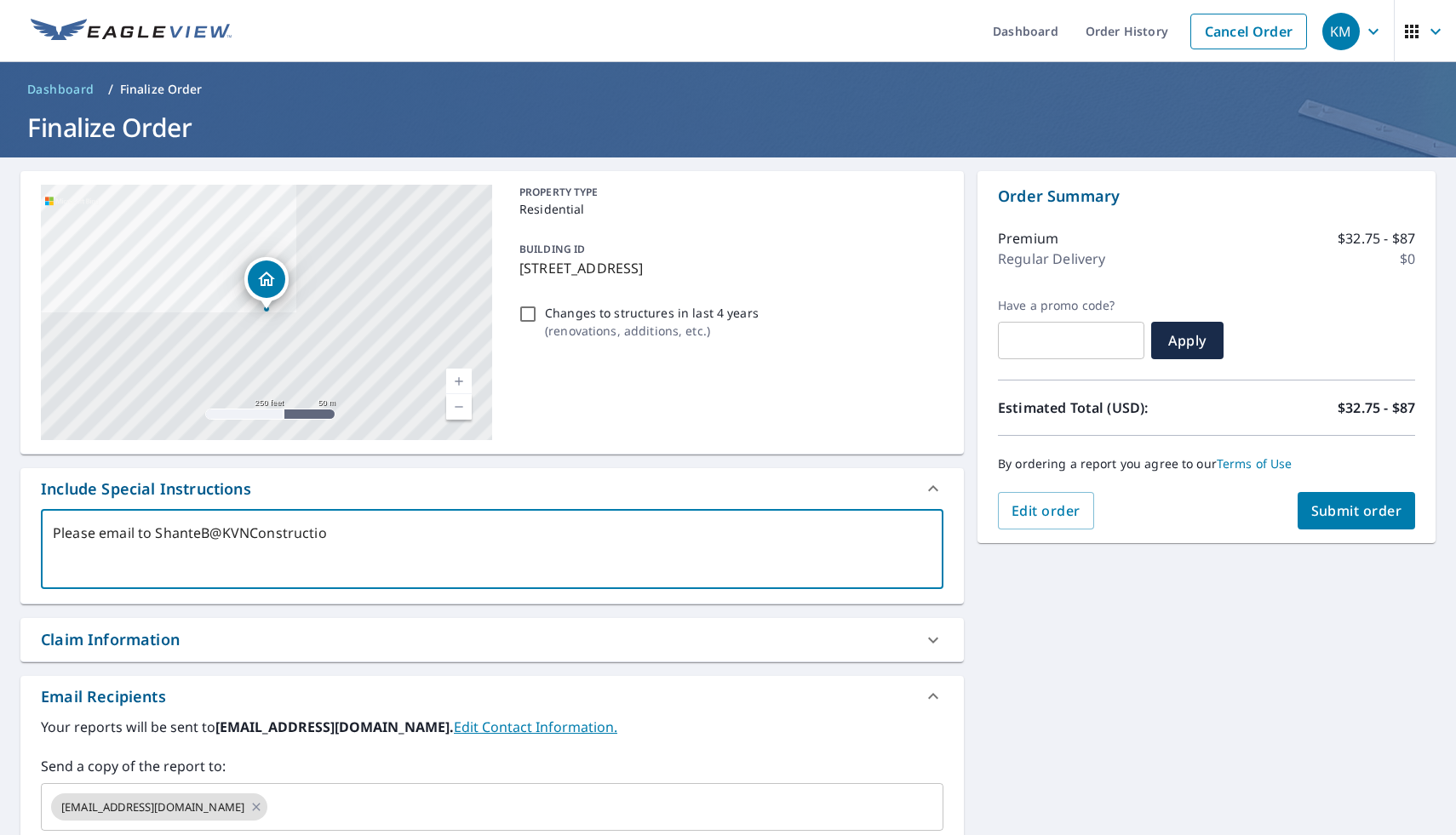
type textarea "Please email to ShanteB@KVNConstruction"
type textarea "x"
type textarea "Please email to ShanteB@KVNConstruction."
type textarea "x"
type textarea "Please email to ShanteB@KVNConstruction.c"
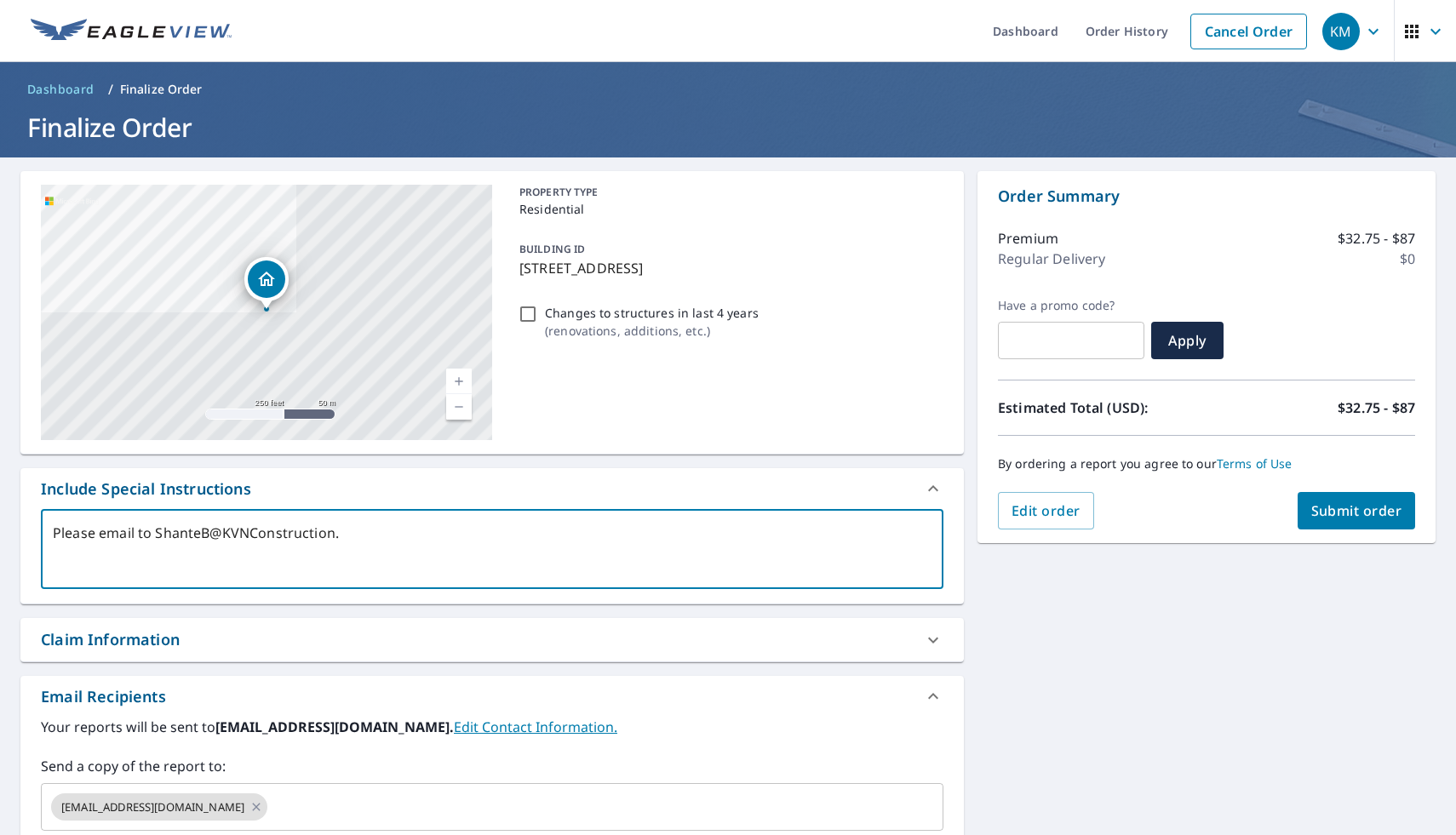
type textarea "x"
type textarea "Please email to [EMAIL_ADDRESS][DOMAIN_NAME]"
type textarea "x"
type textarea "Please email to [EMAIL_ADDRESS][DOMAIN_NAME]"
type textarea "x"
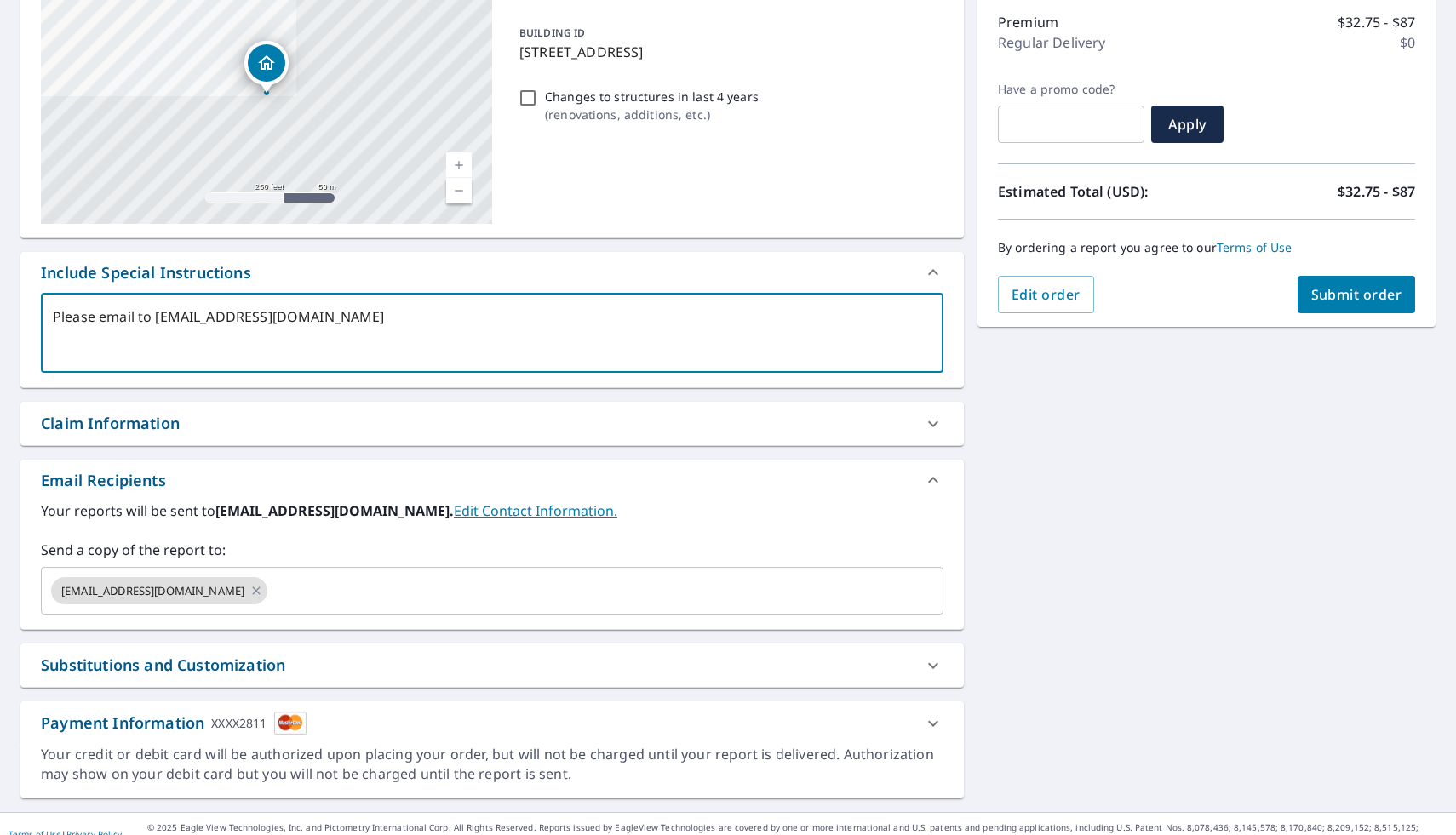
scroll to position [238, 0]
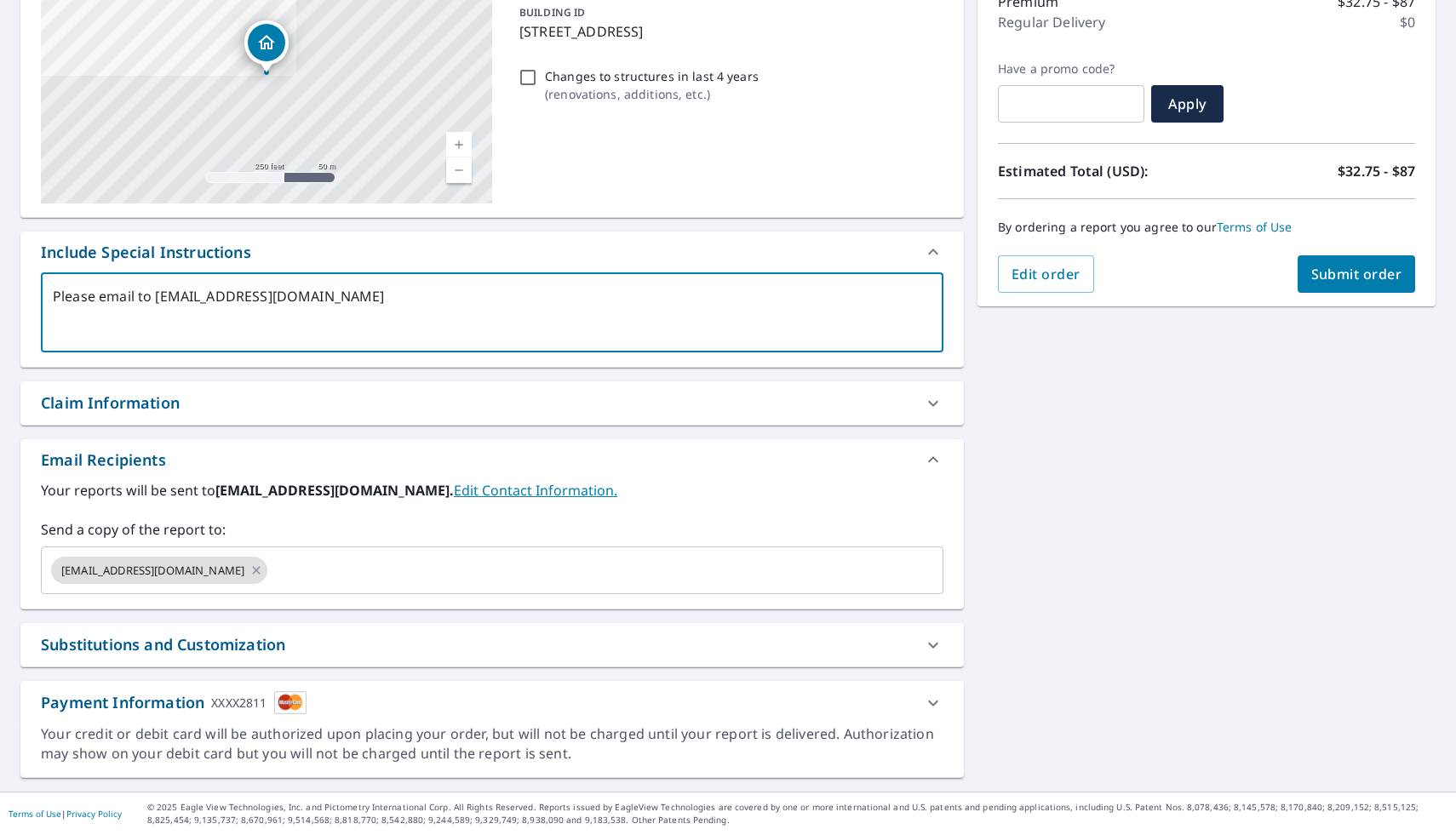
type textarea "Please email to [EMAIL_ADDRESS][DOMAIN_NAME]"
click at [1334, 281] on span "Submit order" at bounding box center [1357, 274] width 91 height 19
type textarea "x"
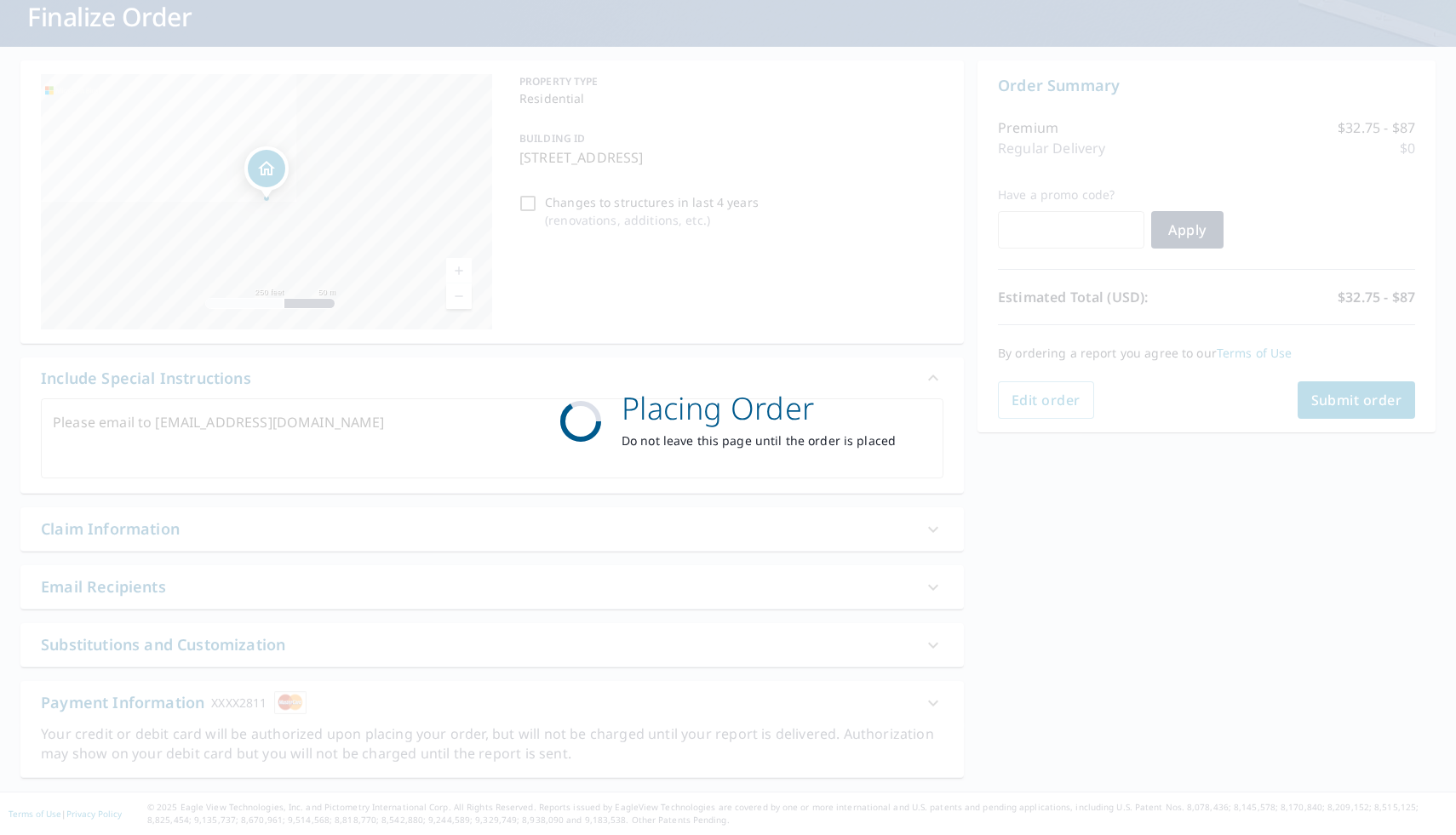
scroll to position [148, 0]
